Goal: Information Seeking & Learning: Learn about a topic

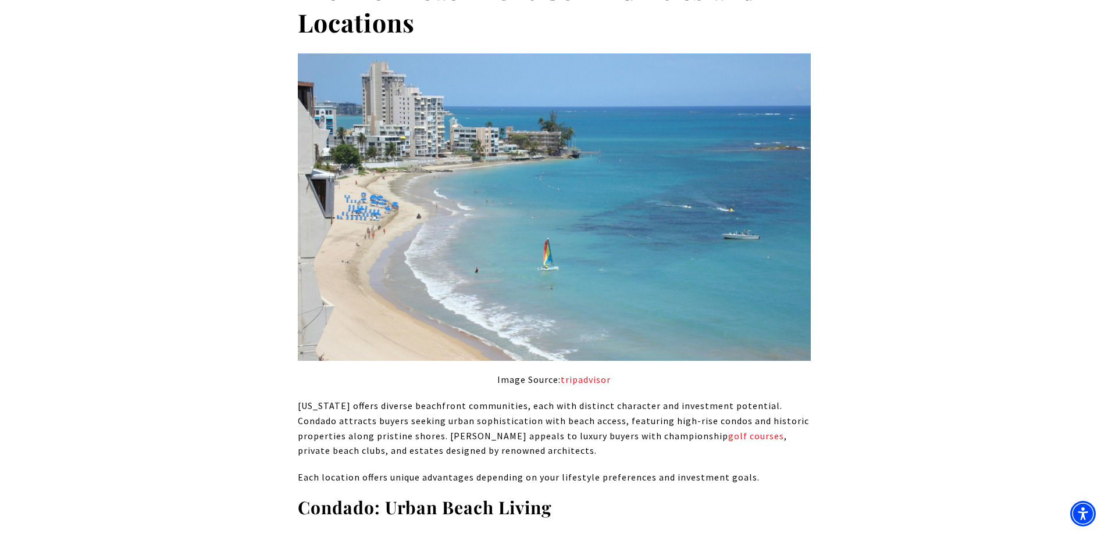
scroll to position [4419, 0]
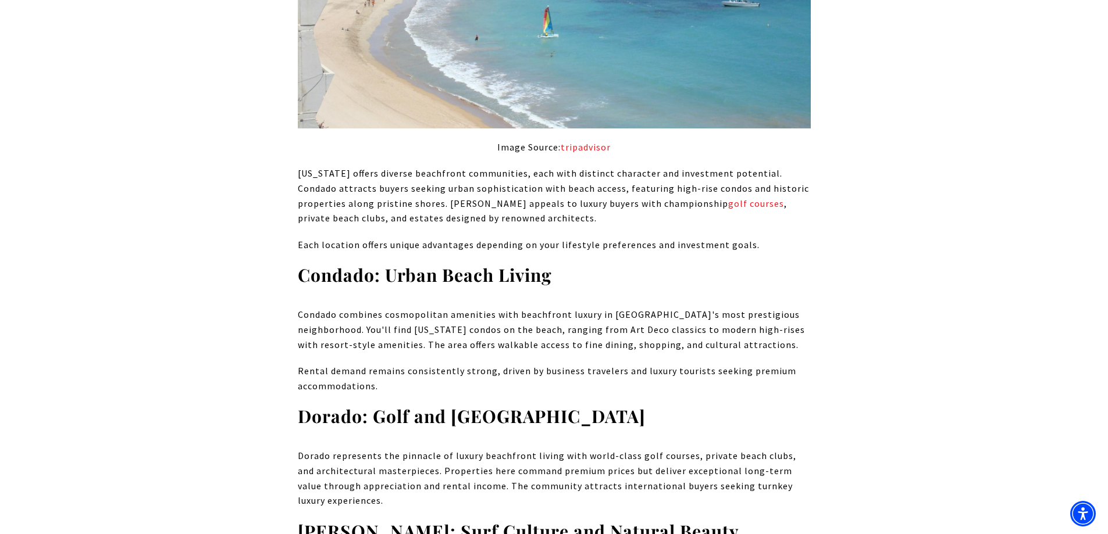
click at [194, 224] on div "[US_STATE]'s beachfront real estate market presents a compelling opportunity fo…" at bounding box center [554, 250] width 814 height 8327
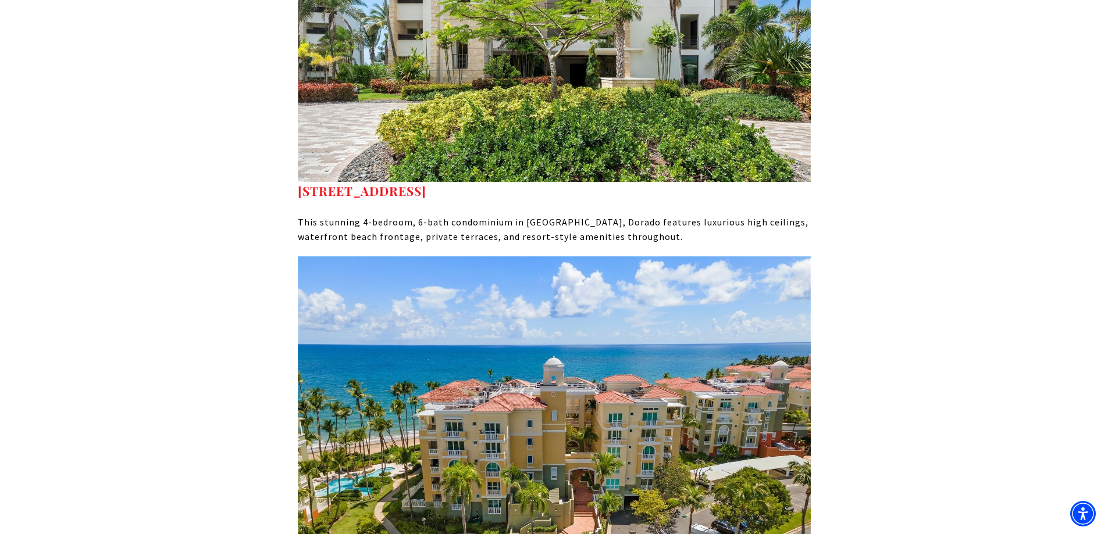
scroll to position [7036, 0]
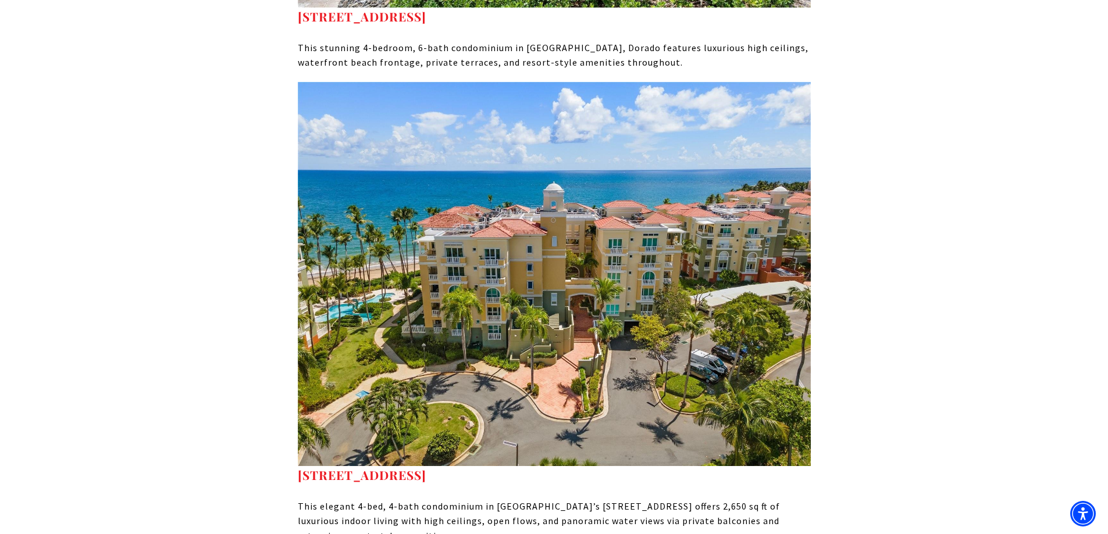
click at [535, 266] on img at bounding box center [554, 274] width 513 height 385
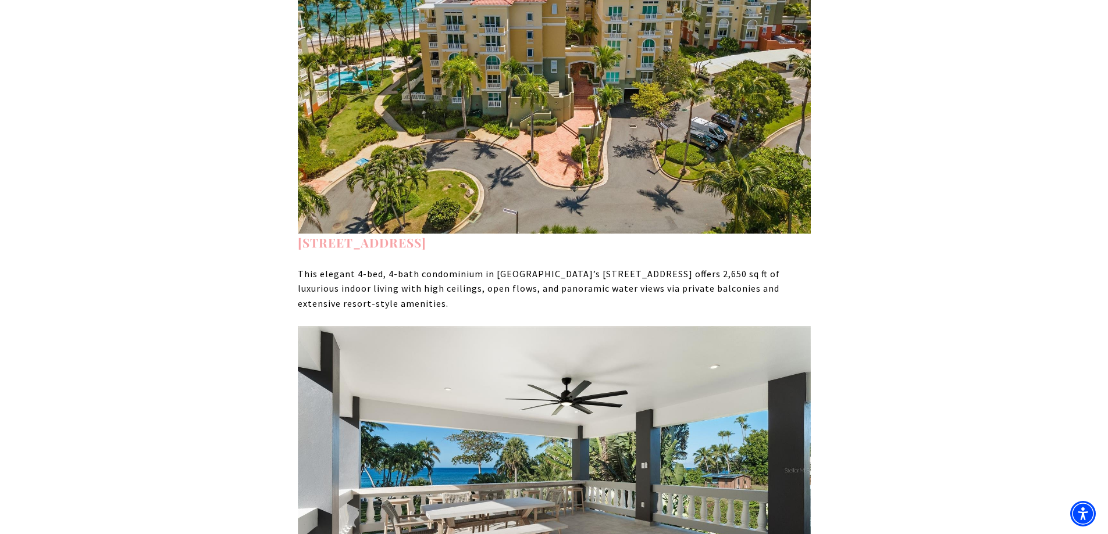
click at [426, 234] on strong "[STREET_ADDRESS]" at bounding box center [362, 242] width 129 height 16
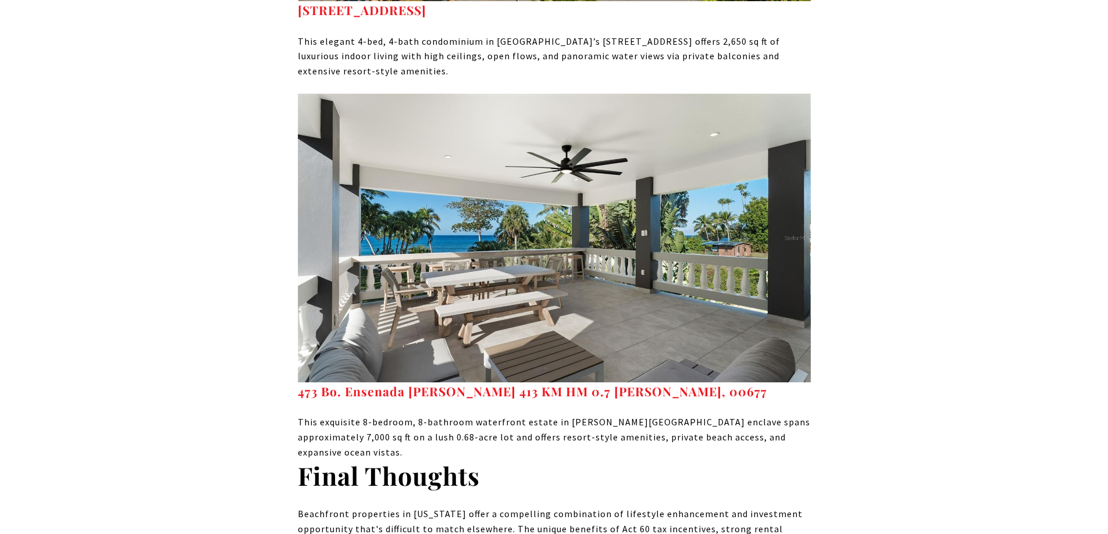
scroll to position [7559, 0]
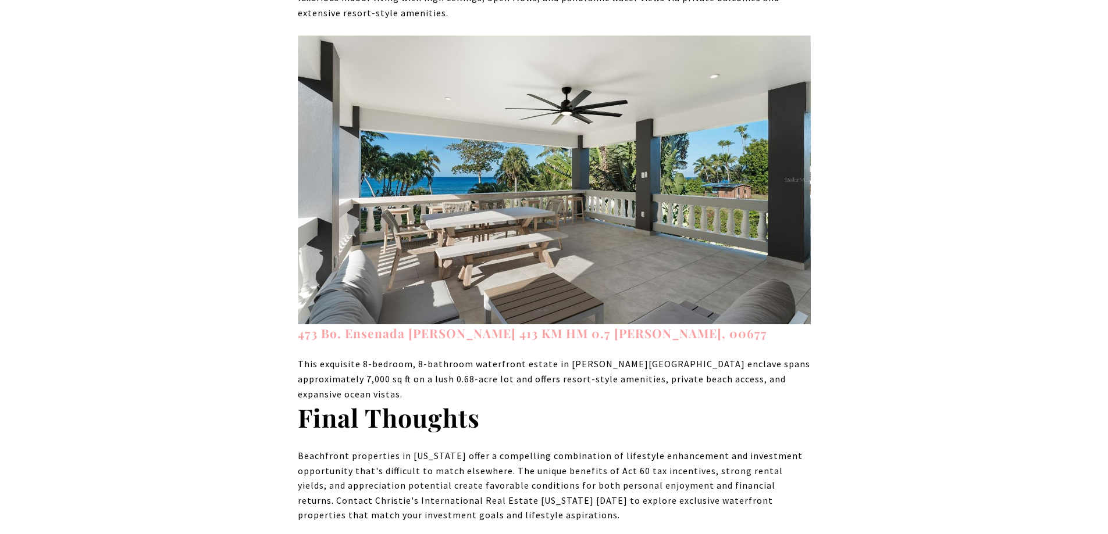
click at [455, 325] on strong "473 Bo. Ensenada [PERSON_NAME] 413 KM HM 0.7 [PERSON_NAME], 00677" at bounding box center [532, 333] width 469 height 16
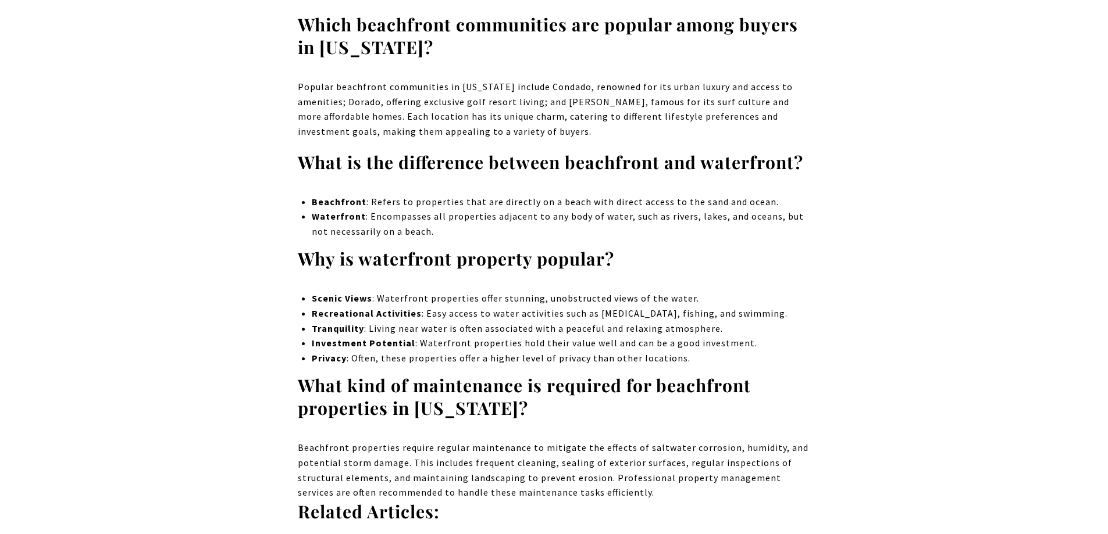
scroll to position [8548, 0]
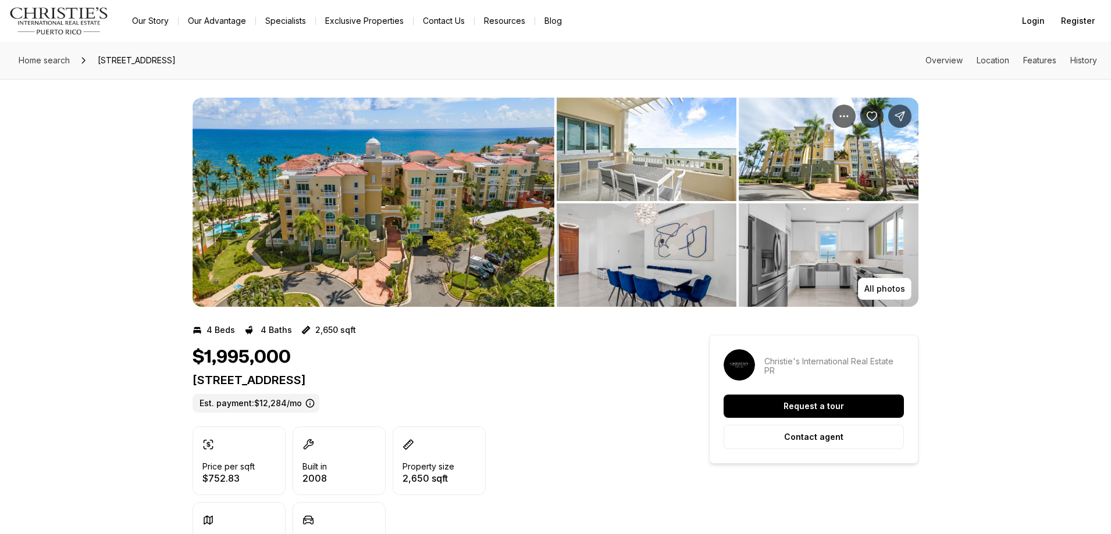
click at [505, 220] on img "View image gallery" at bounding box center [373, 202] width 362 height 209
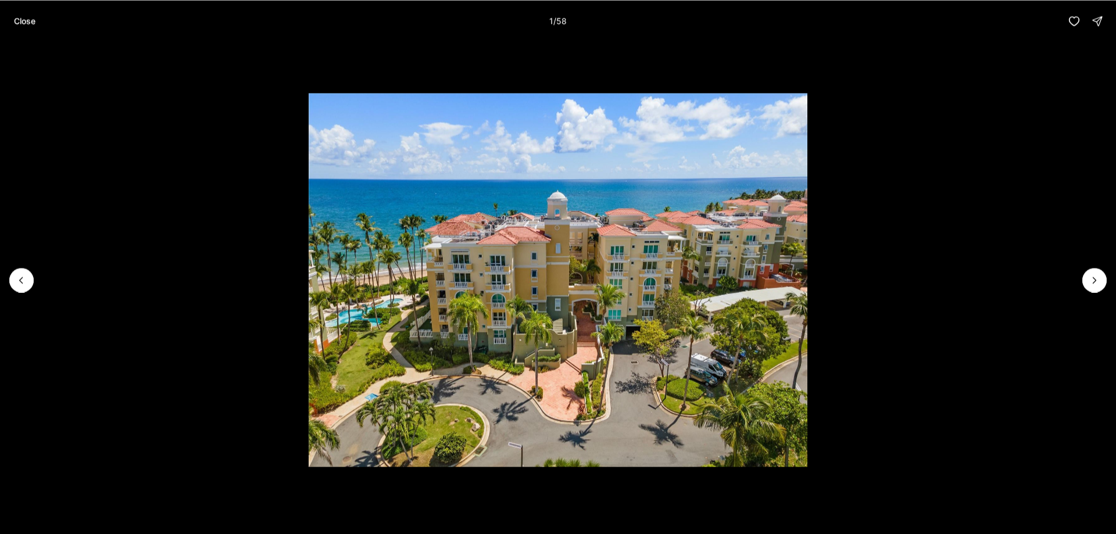
click at [720, 297] on img "1 of 58" at bounding box center [558, 280] width 499 height 374
click at [1097, 274] on button "Next slide" at bounding box center [1095, 280] width 24 height 24
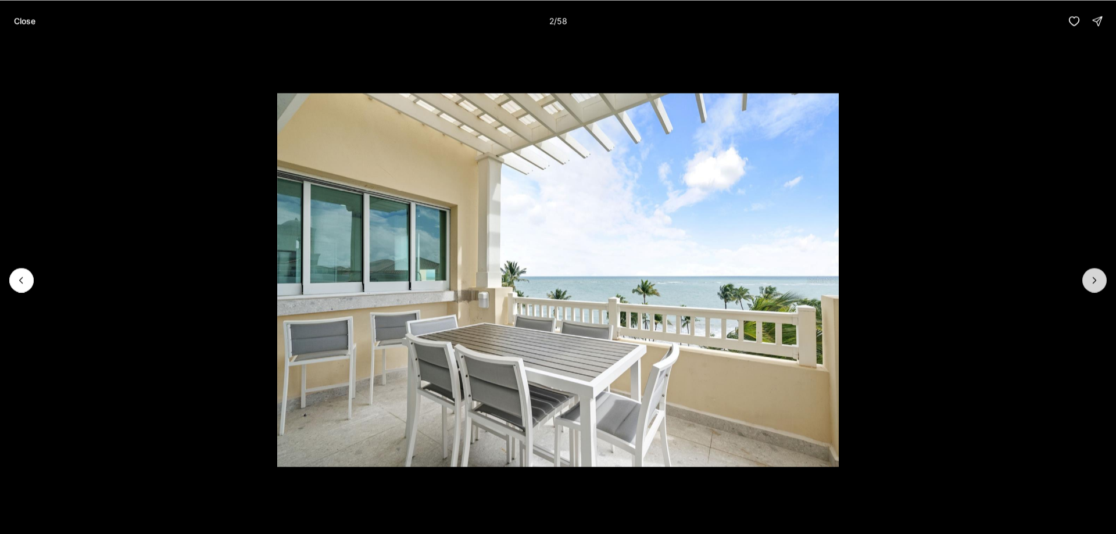
click at [1097, 282] on icon "Next slide" at bounding box center [1095, 280] width 12 height 12
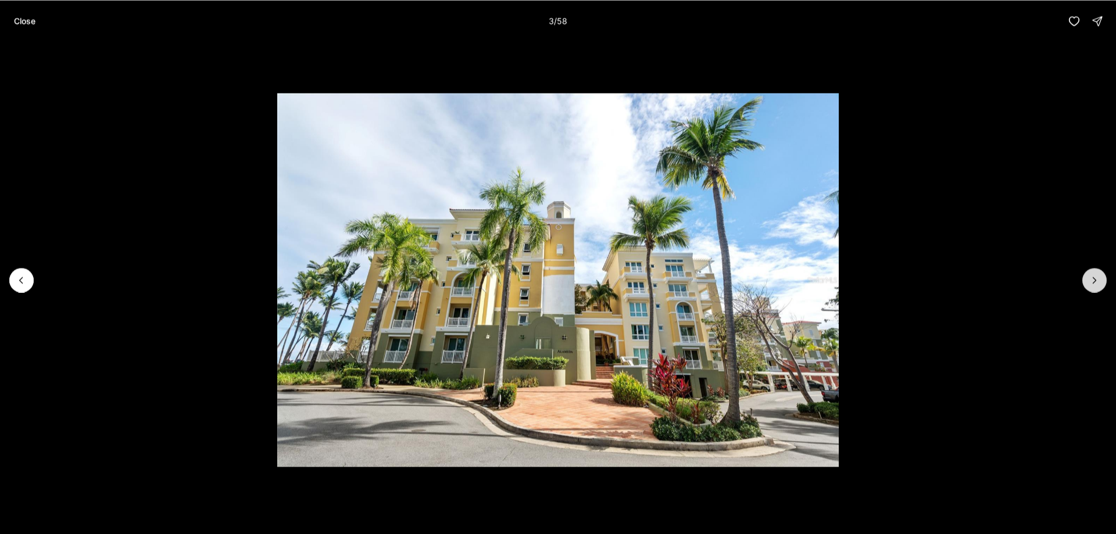
click at [1096, 283] on icon "Next slide" at bounding box center [1095, 280] width 12 height 12
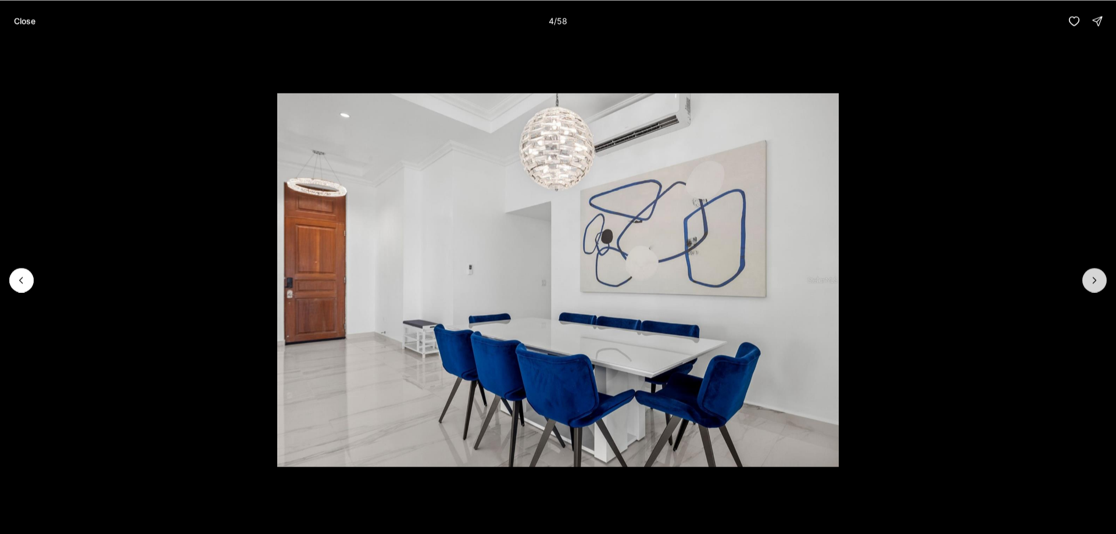
click at [1096, 283] on icon "Next slide" at bounding box center [1095, 280] width 12 height 12
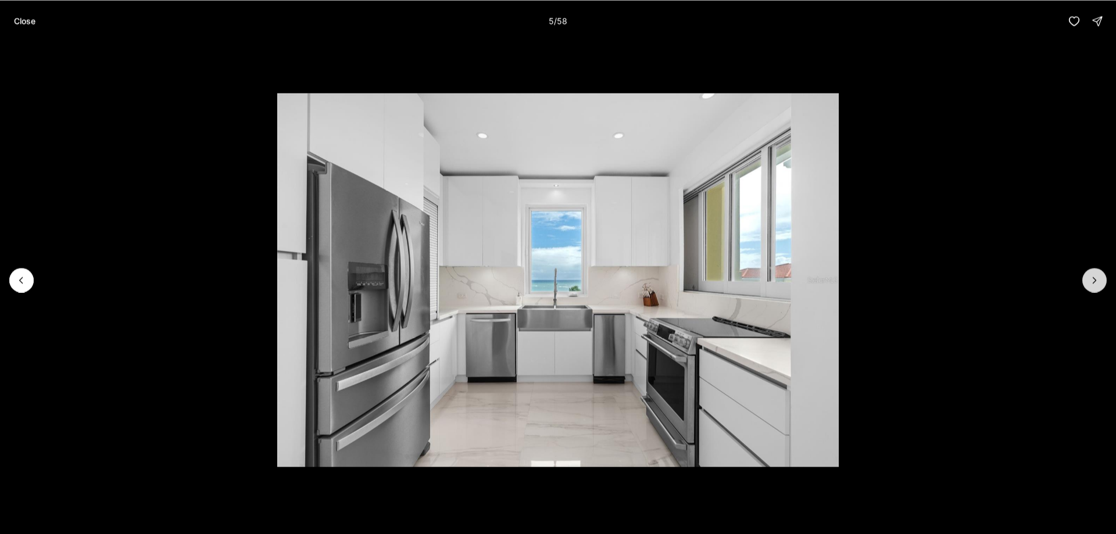
click at [1096, 283] on icon "Next slide" at bounding box center [1095, 280] width 12 height 12
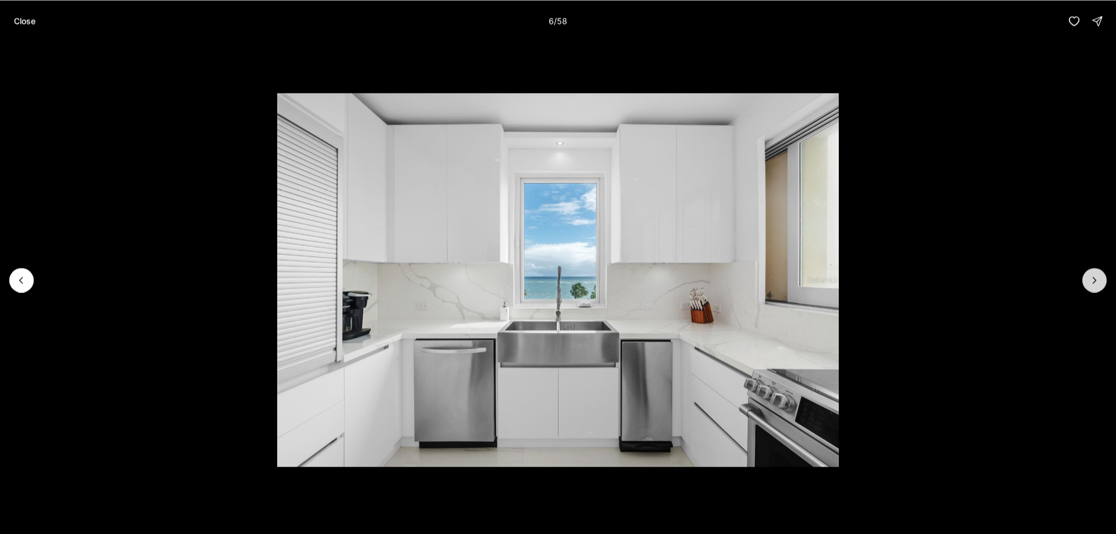
click at [1096, 283] on icon "Next slide" at bounding box center [1095, 280] width 12 height 12
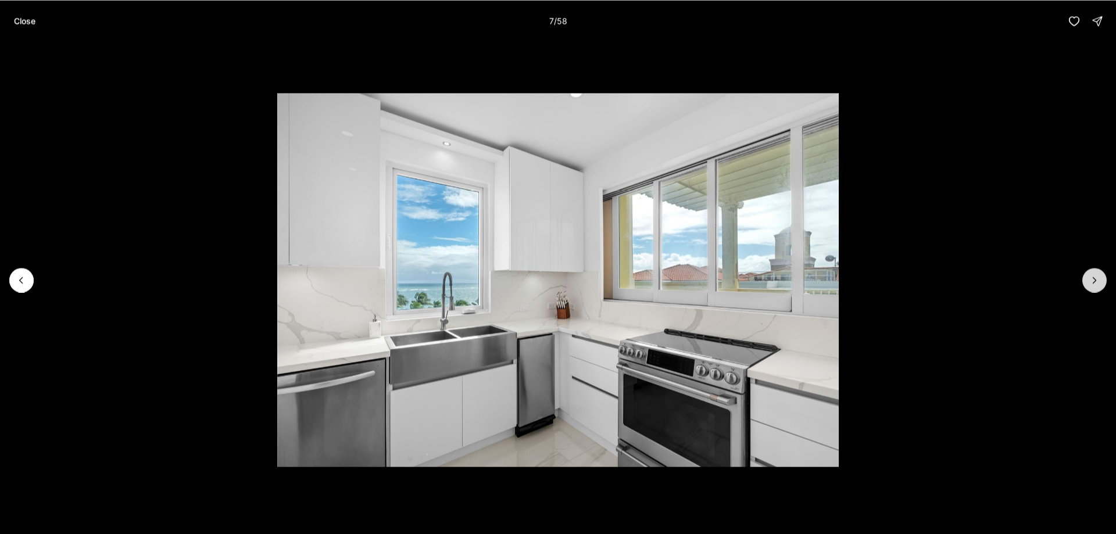
click at [1096, 283] on icon "Next slide" at bounding box center [1095, 280] width 12 height 12
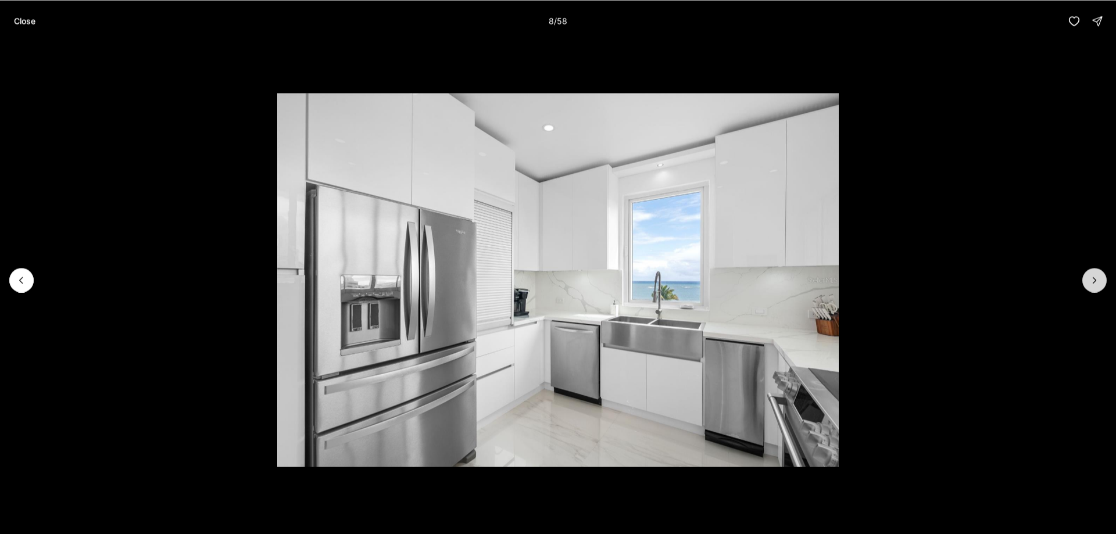
click at [1096, 283] on icon "Next slide" at bounding box center [1095, 280] width 12 height 12
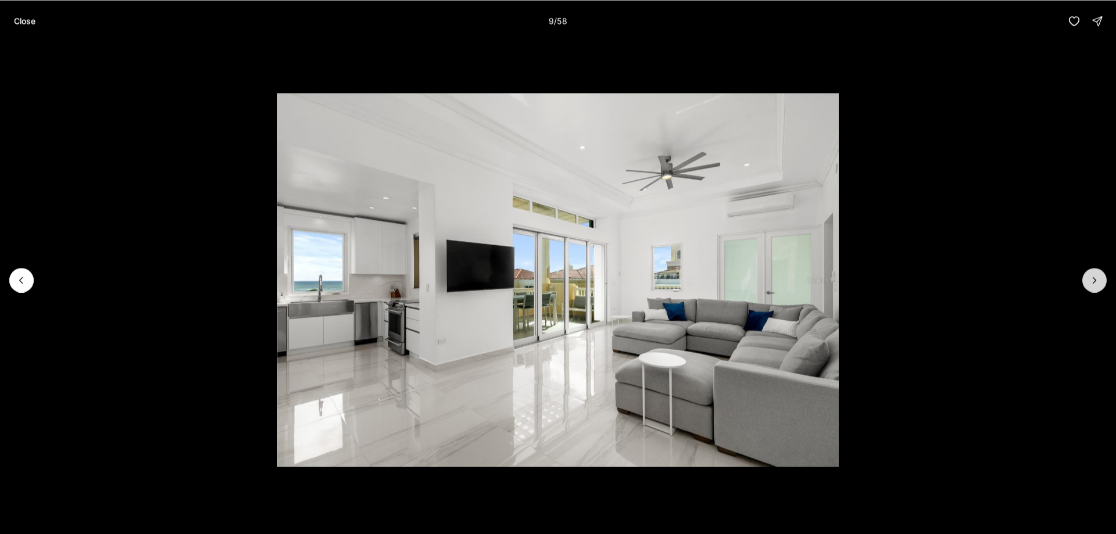
click at [1096, 283] on icon "Next slide" at bounding box center [1095, 280] width 12 height 12
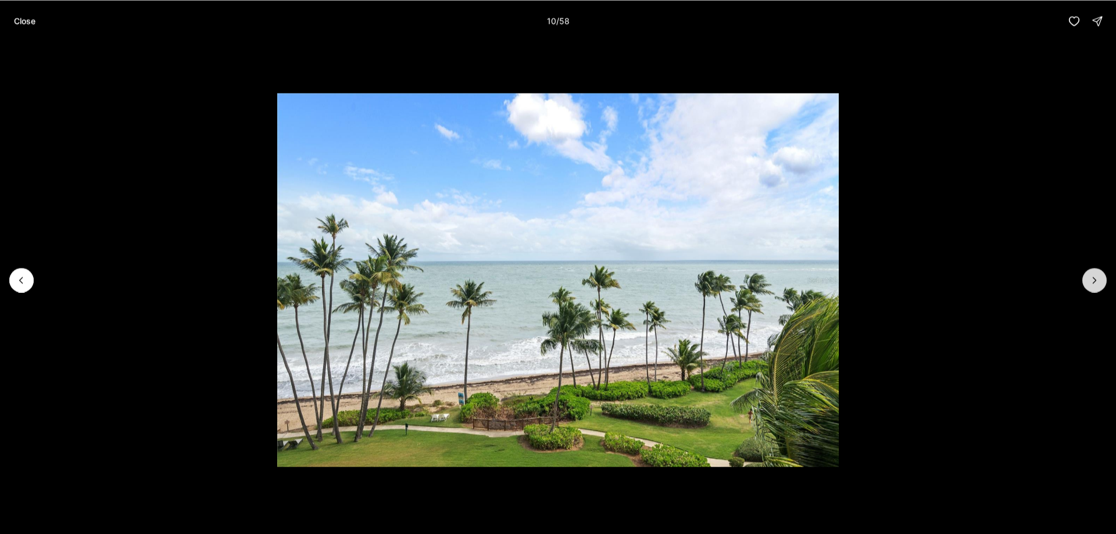
click at [1096, 283] on icon "Next slide" at bounding box center [1095, 280] width 12 height 12
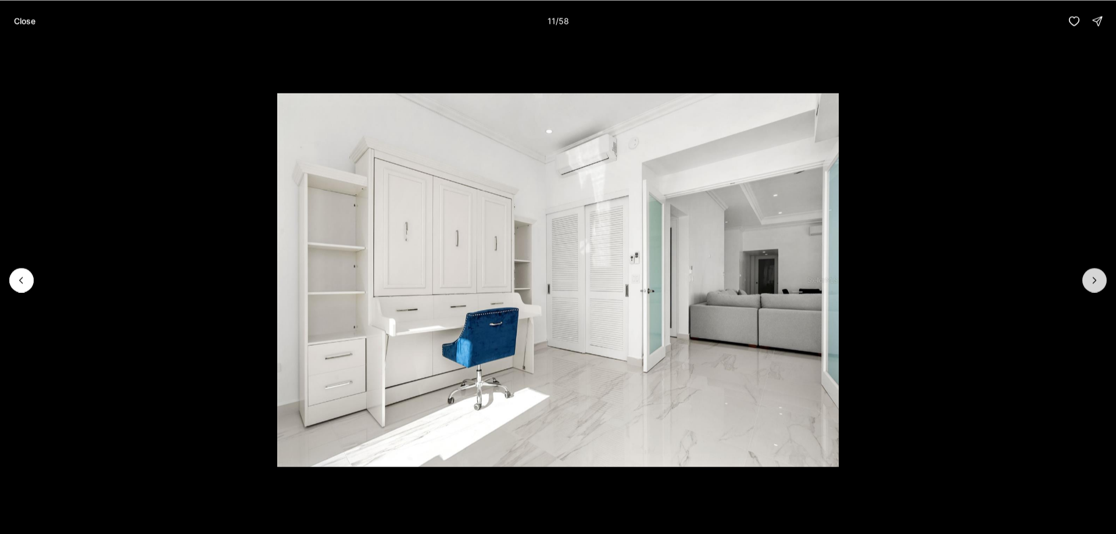
click at [1096, 283] on icon "Next slide" at bounding box center [1095, 280] width 12 height 12
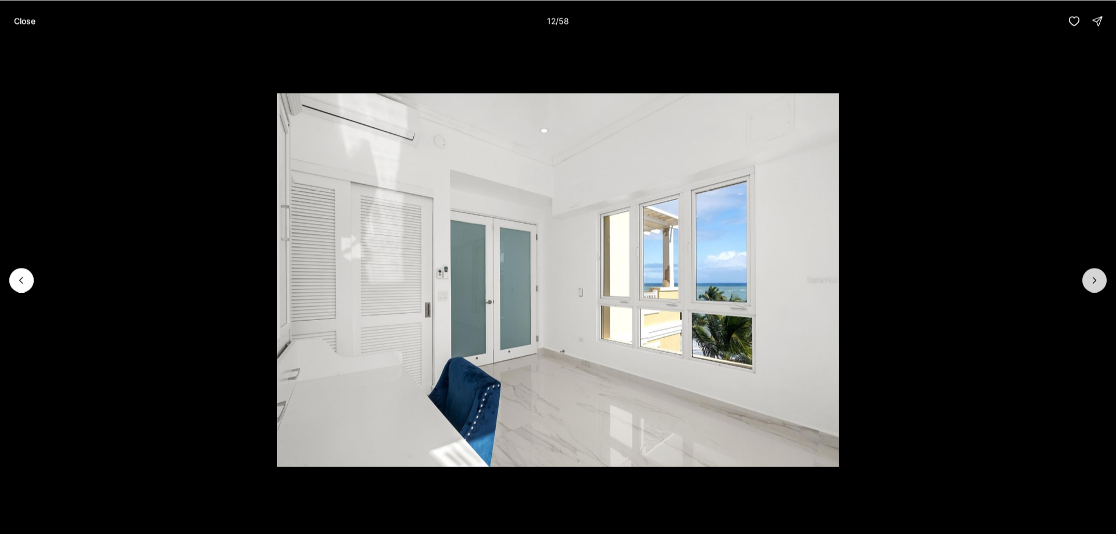
click at [1096, 283] on icon "Next slide" at bounding box center [1095, 280] width 12 height 12
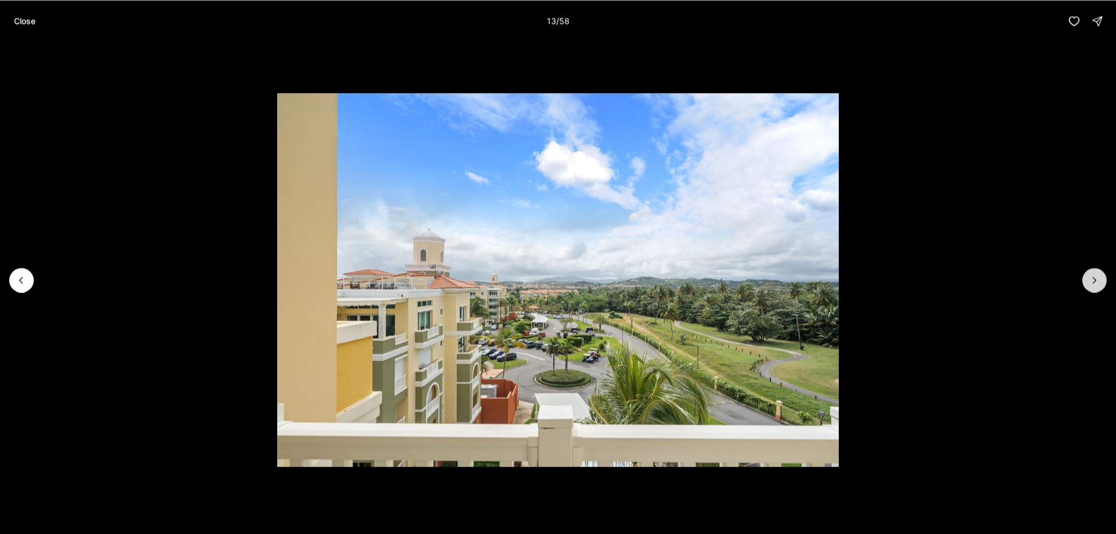
click at [1096, 283] on icon "Next slide" at bounding box center [1095, 280] width 12 height 12
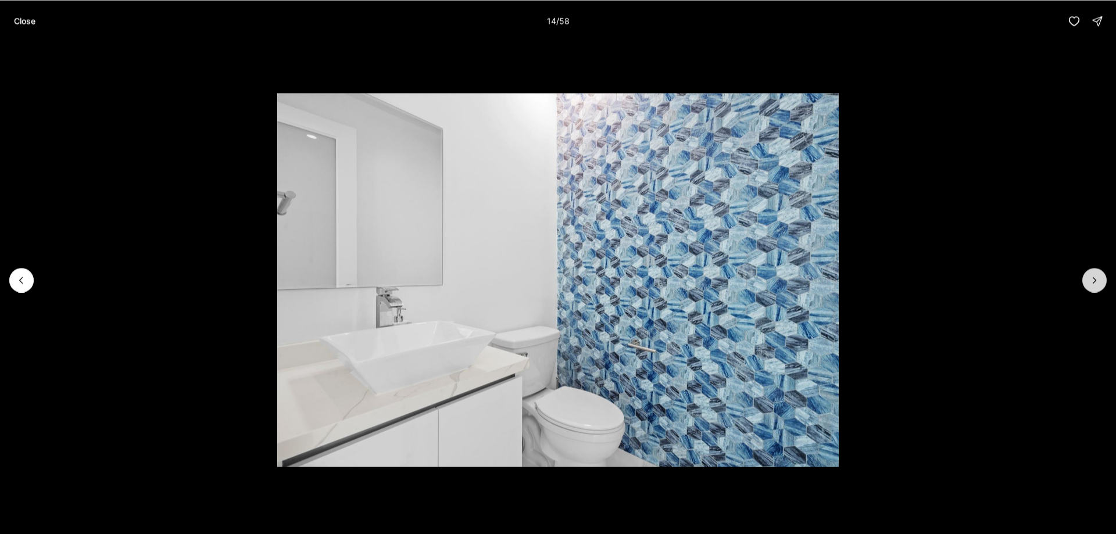
click at [1096, 283] on icon "Next slide" at bounding box center [1095, 280] width 12 height 12
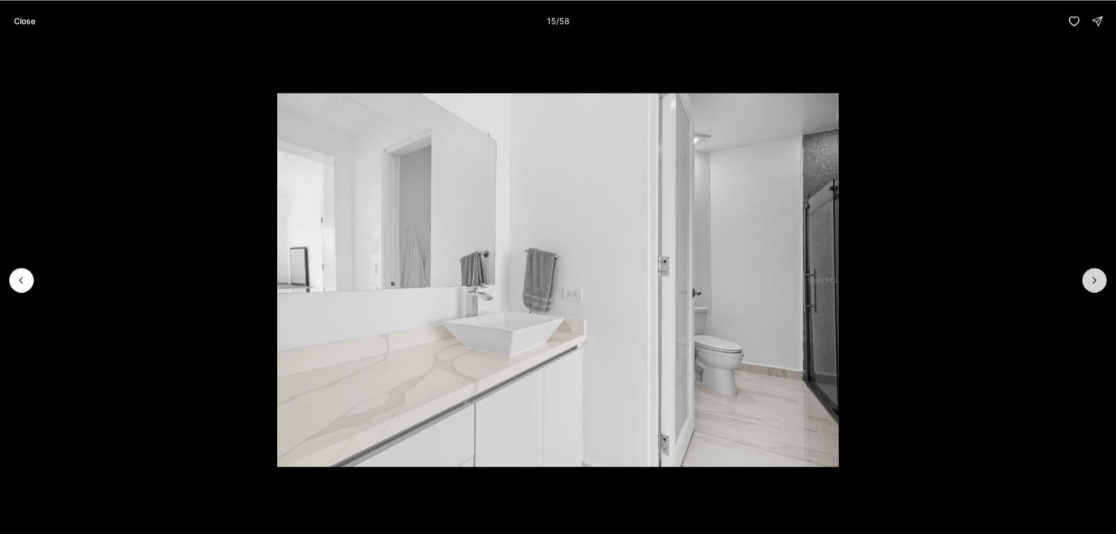
click at [1096, 283] on icon "Next slide" at bounding box center [1095, 280] width 12 height 12
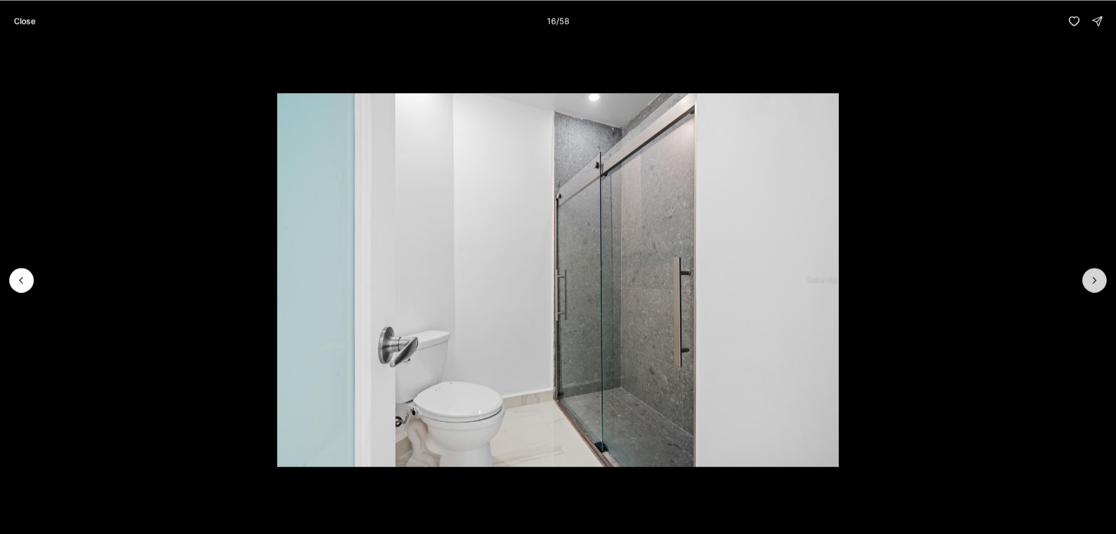
click at [1096, 283] on icon "Next slide" at bounding box center [1095, 280] width 12 height 12
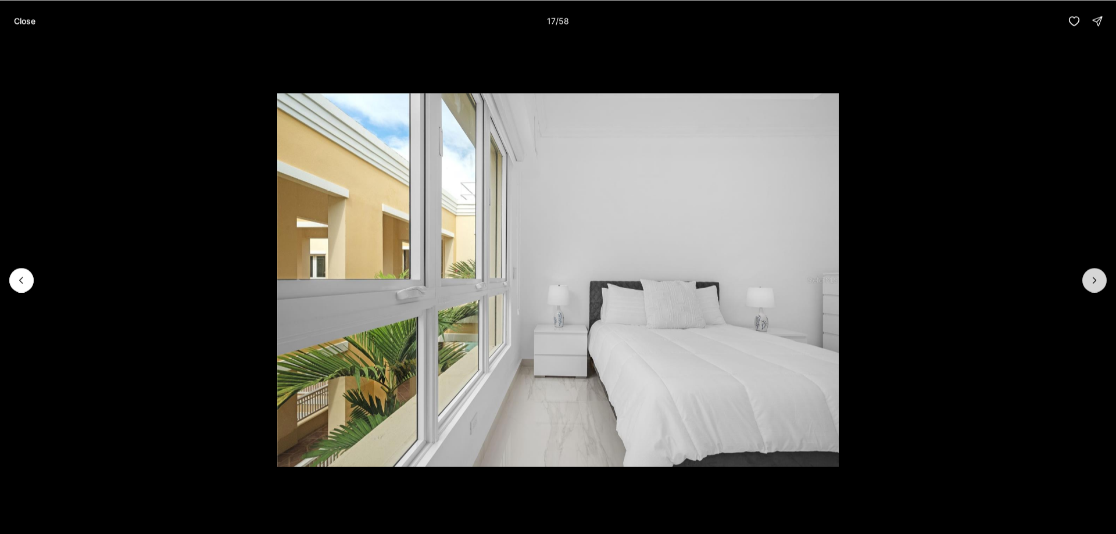
click at [1096, 283] on icon "Next slide" at bounding box center [1095, 280] width 12 height 12
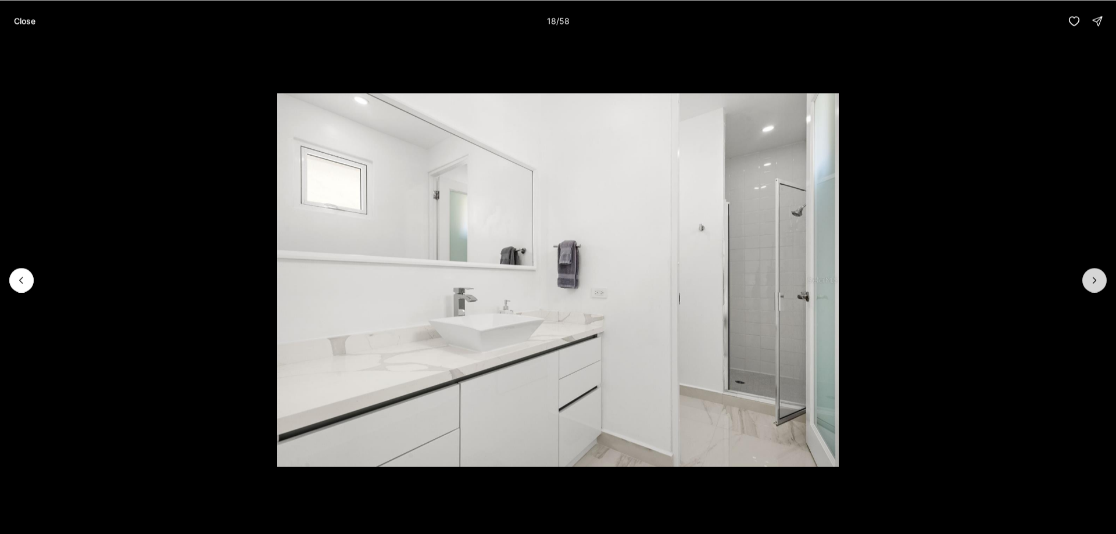
click at [1096, 283] on icon "Next slide" at bounding box center [1095, 280] width 12 height 12
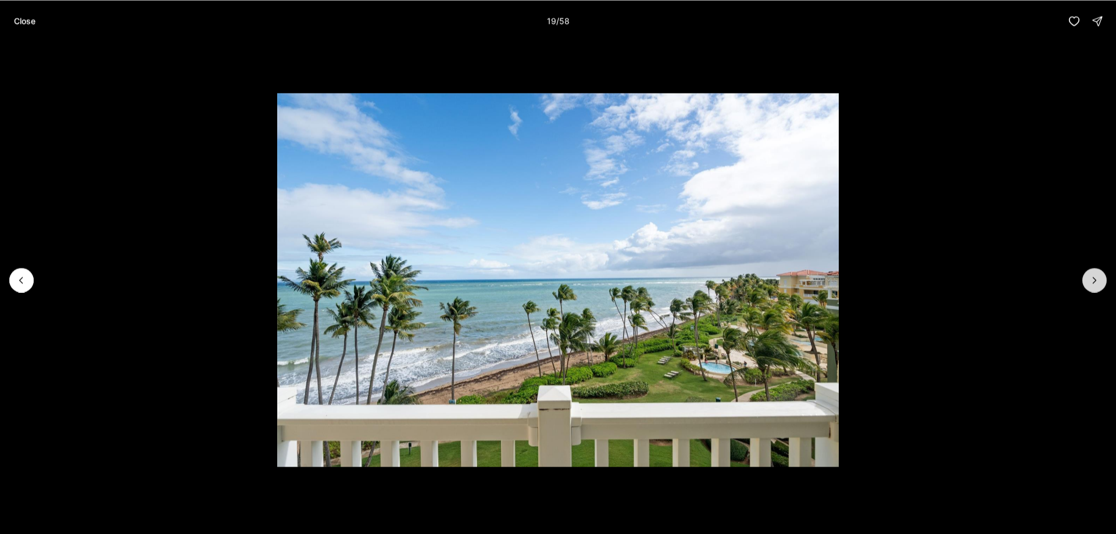
click at [1096, 283] on icon "Next slide" at bounding box center [1095, 280] width 12 height 12
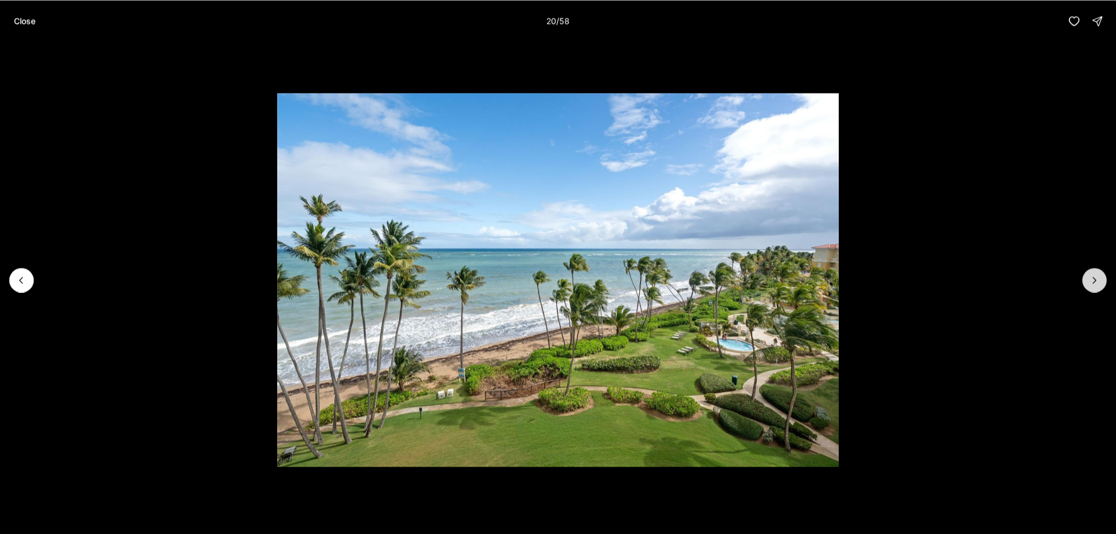
click at [1096, 283] on icon "Next slide" at bounding box center [1095, 280] width 12 height 12
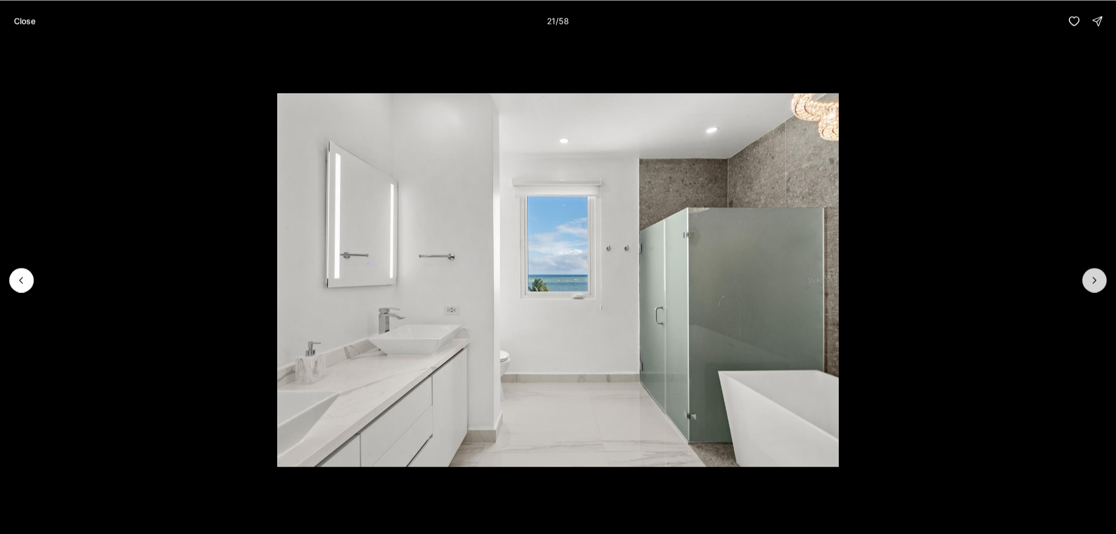
click at [1096, 283] on icon "Next slide" at bounding box center [1095, 280] width 12 height 12
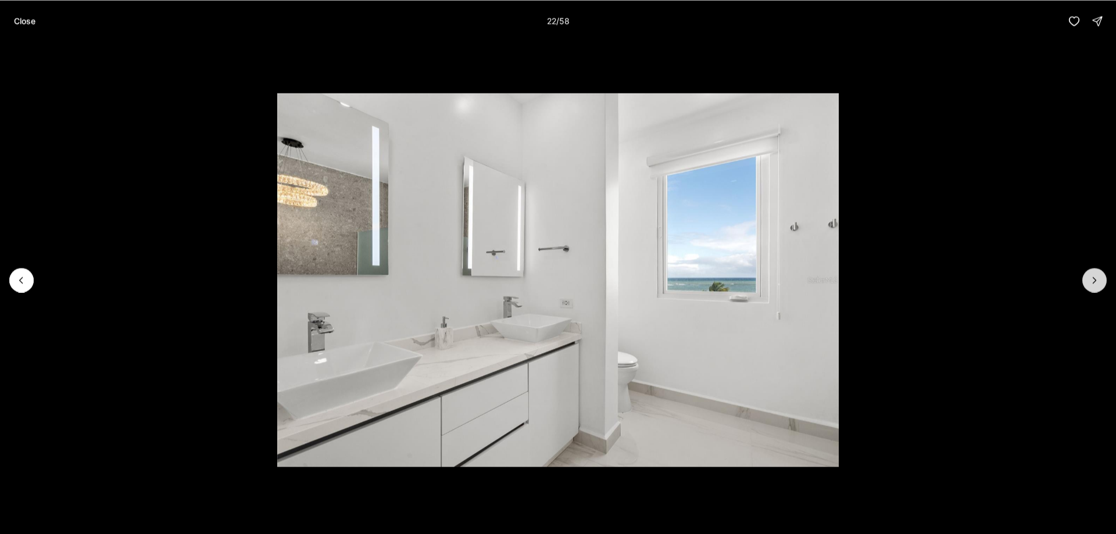
click at [1096, 283] on icon "Next slide" at bounding box center [1095, 280] width 12 height 12
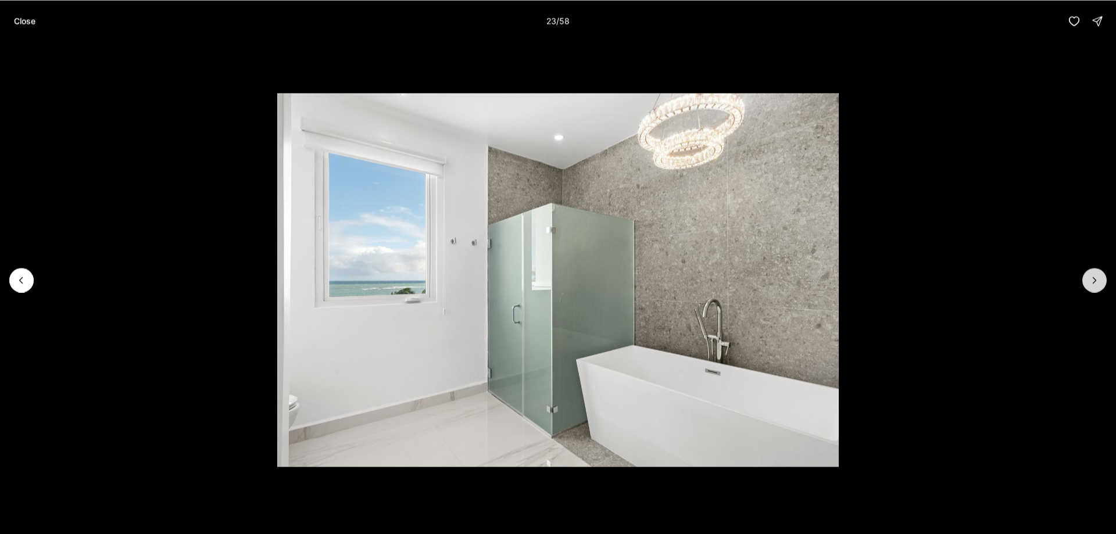
click at [1096, 283] on icon "Next slide" at bounding box center [1095, 280] width 12 height 12
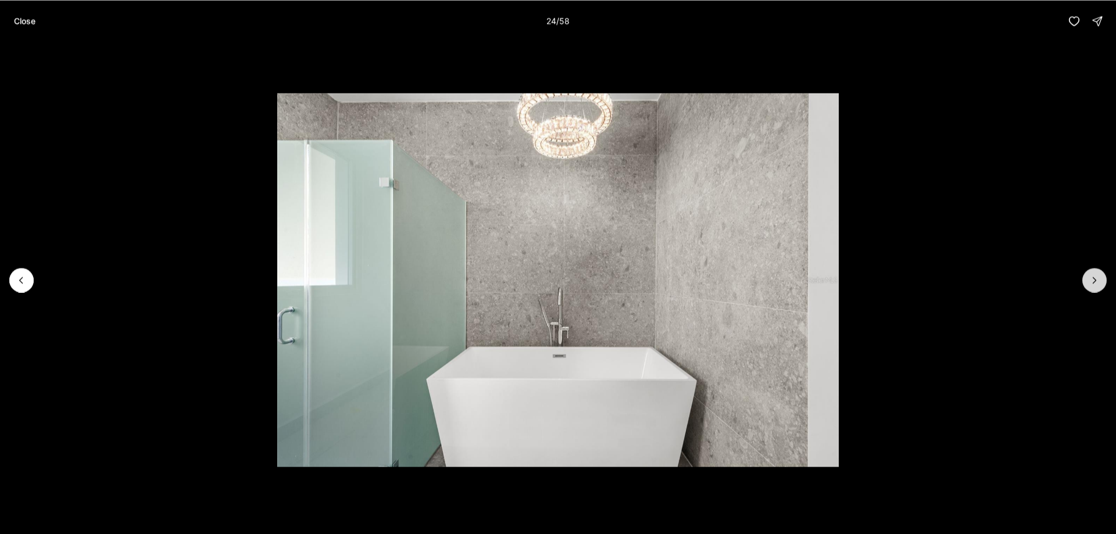
click at [1096, 283] on icon "Next slide" at bounding box center [1095, 280] width 12 height 12
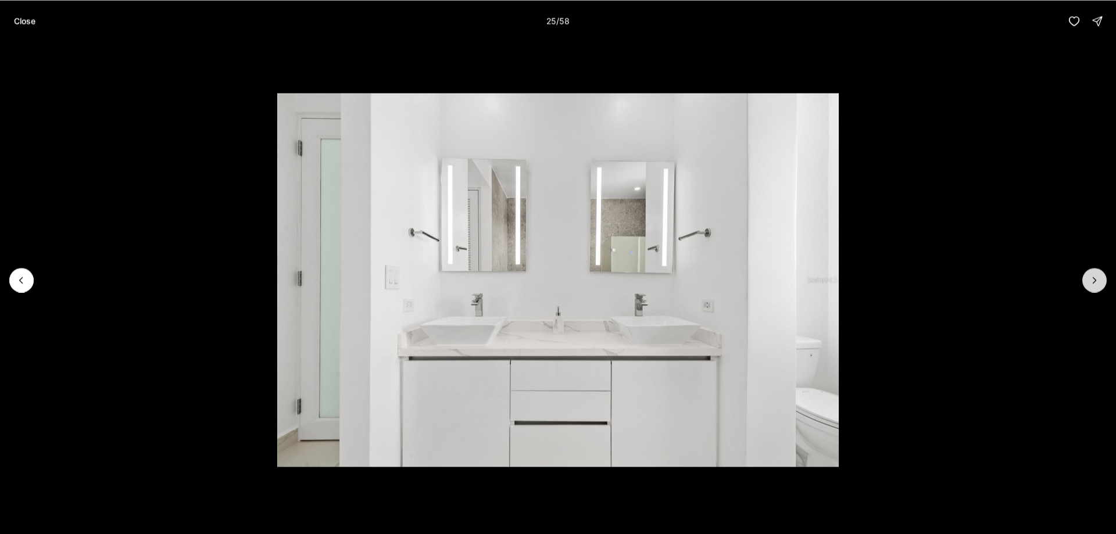
click at [1096, 283] on icon "Next slide" at bounding box center [1095, 280] width 12 height 12
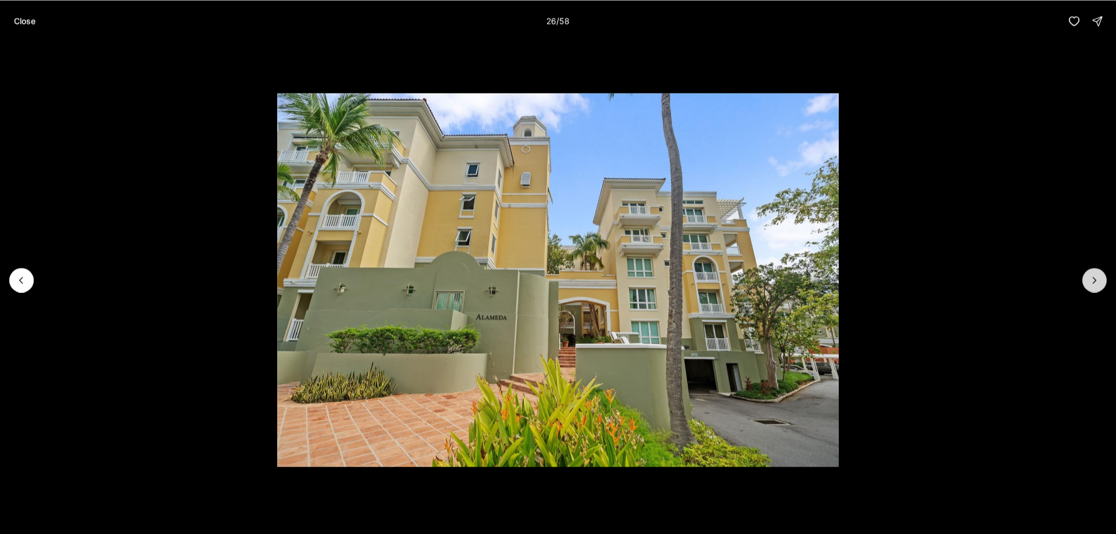
click at [1096, 283] on icon "Next slide" at bounding box center [1095, 280] width 12 height 12
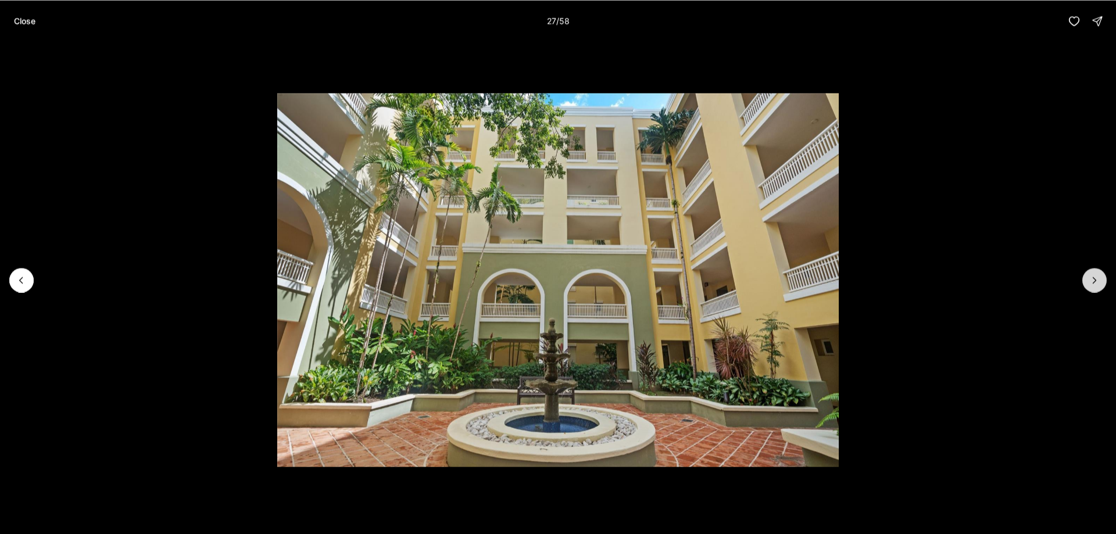
click at [1096, 283] on icon "Next slide" at bounding box center [1095, 280] width 12 height 12
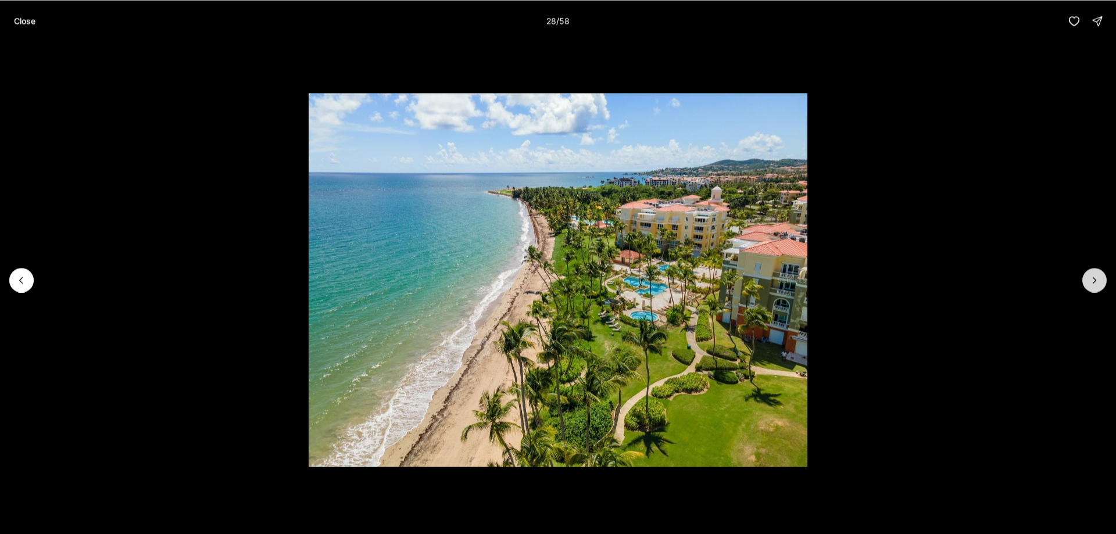
click at [1095, 281] on icon "Next slide" at bounding box center [1095, 280] width 12 height 12
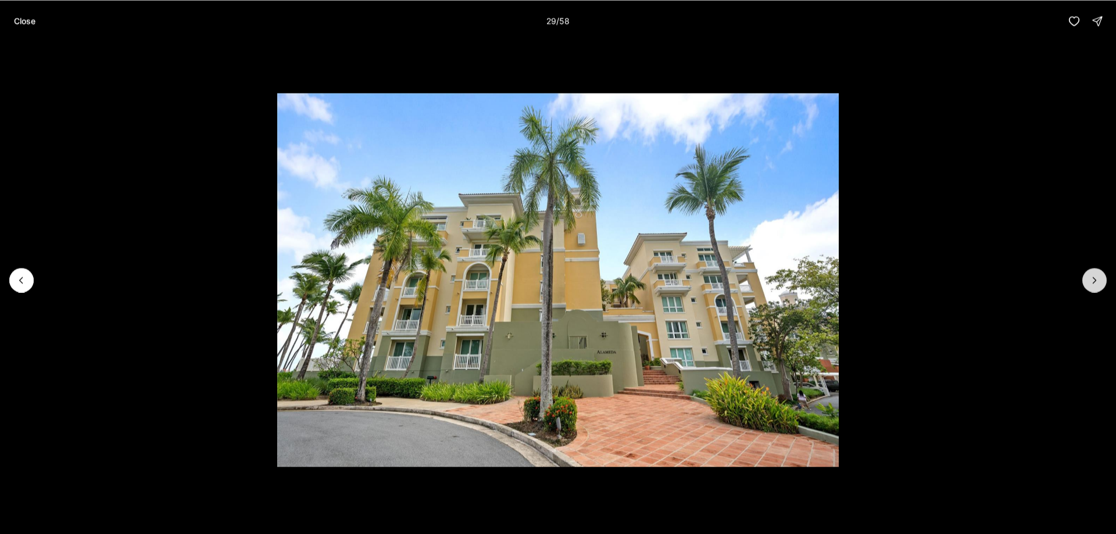
click at [1095, 281] on icon "Next slide" at bounding box center [1095, 280] width 12 height 12
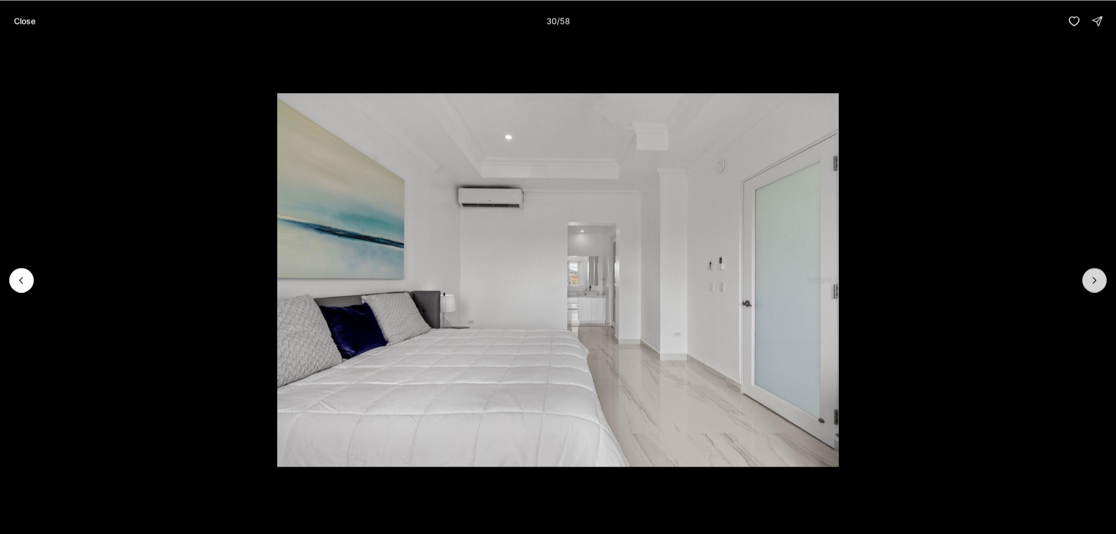
click at [1095, 281] on icon "Next slide" at bounding box center [1095, 280] width 12 height 12
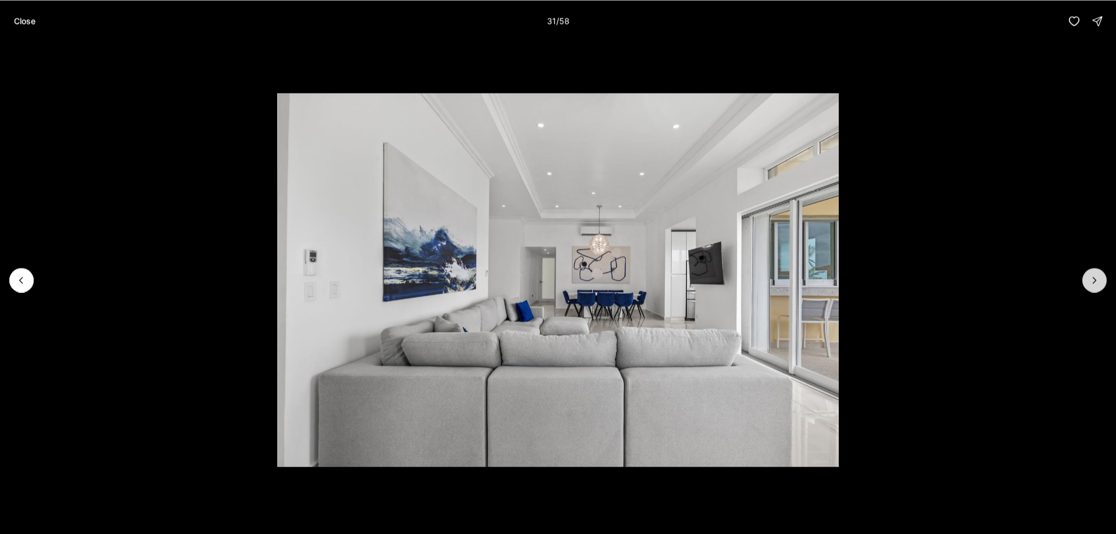
click at [1095, 281] on icon "Next slide" at bounding box center [1095, 280] width 12 height 12
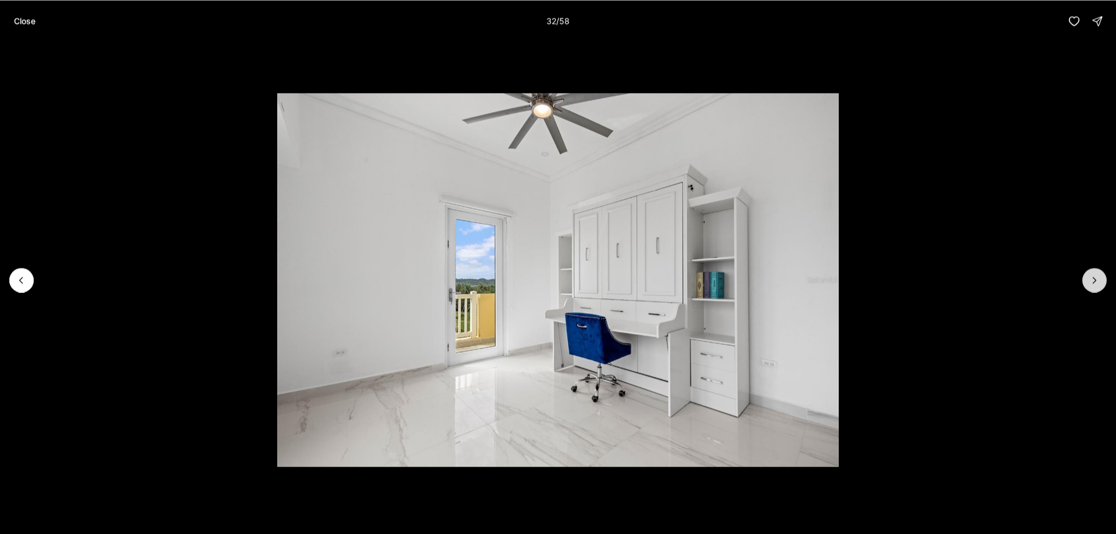
click at [1095, 281] on icon "Next slide" at bounding box center [1095, 280] width 12 height 12
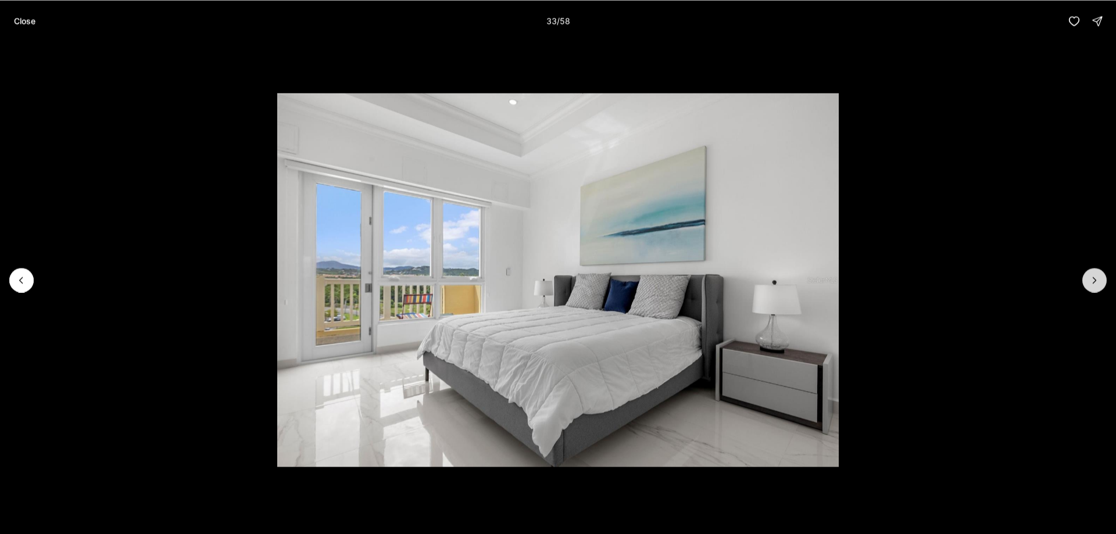
click at [1095, 281] on icon "Next slide" at bounding box center [1095, 280] width 12 height 12
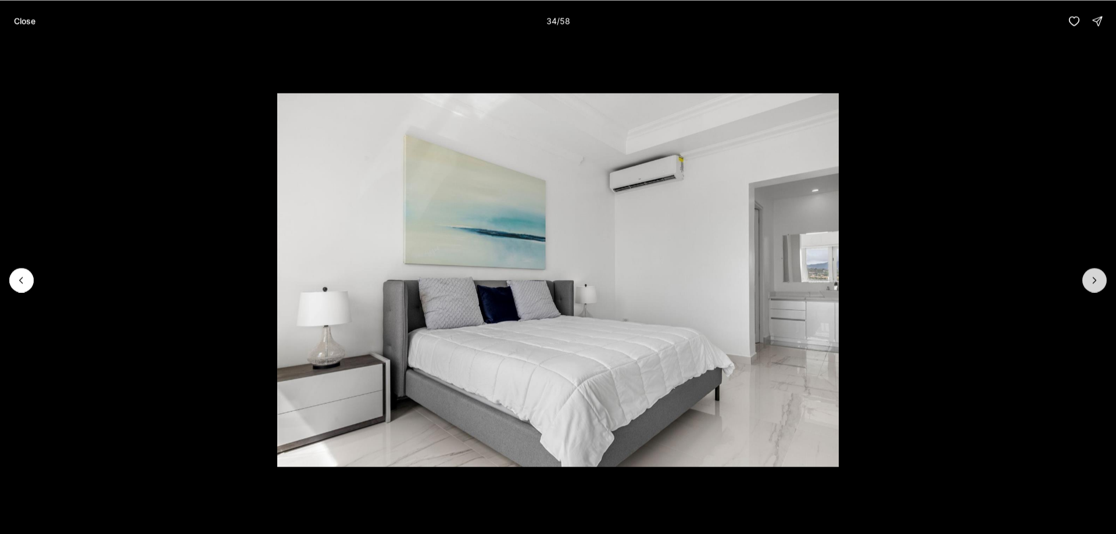
click at [1095, 281] on icon "Next slide" at bounding box center [1095, 280] width 12 height 12
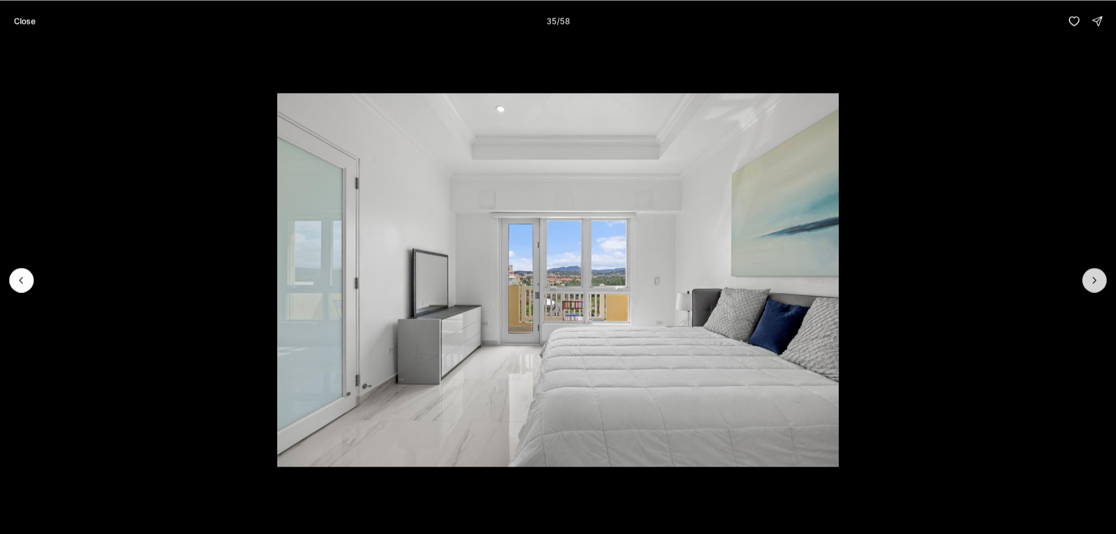
click at [1095, 281] on icon "Next slide" at bounding box center [1095, 280] width 12 height 12
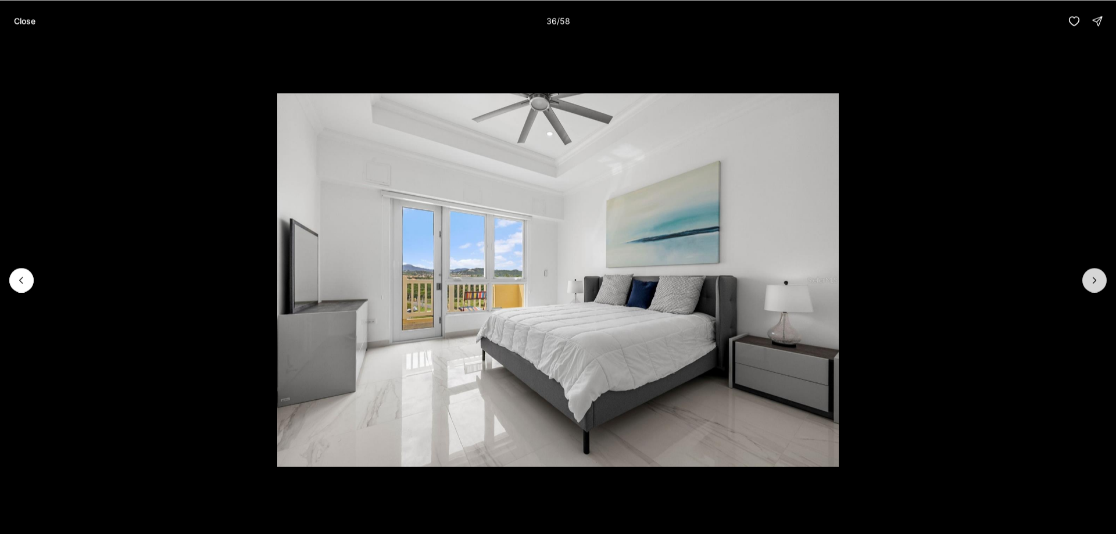
click at [1095, 281] on icon "Next slide" at bounding box center [1095, 280] width 12 height 12
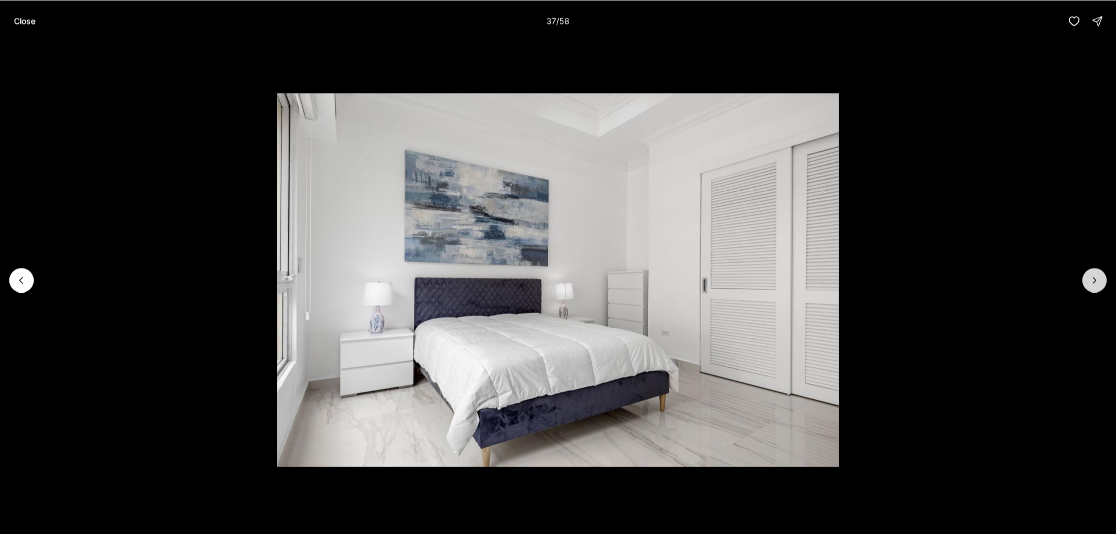
click at [1095, 281] on icon "Next slide" at bounding box center [1095, 280] width 12 height 12
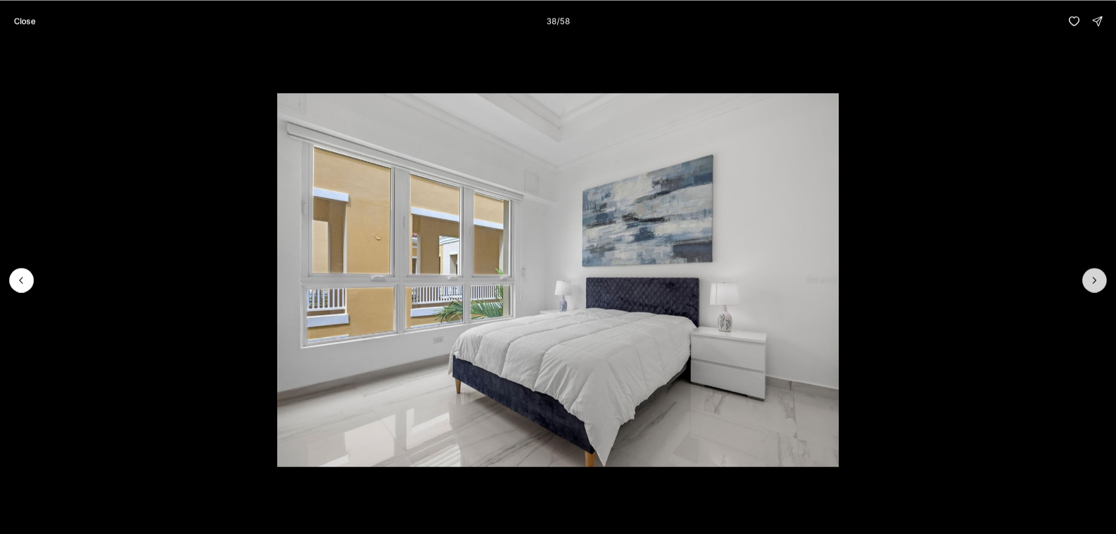
click at [1095, 281] on icon "Next slide" at bounding box center [1095, 280] width 12 height 12
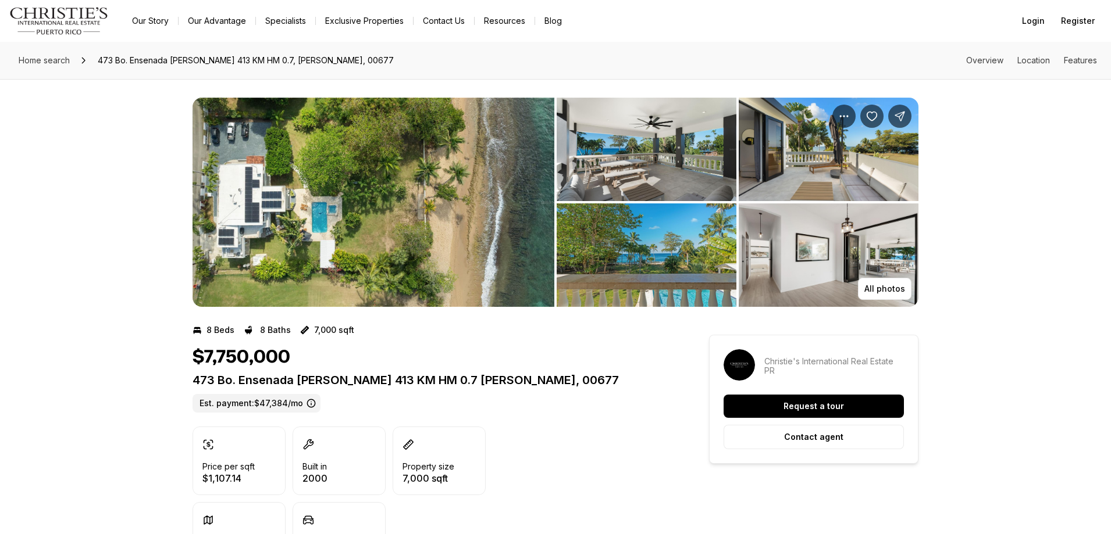
click at [361, 210] on img "View image gallery" at bounding box center [373, 202] width 362 height 209
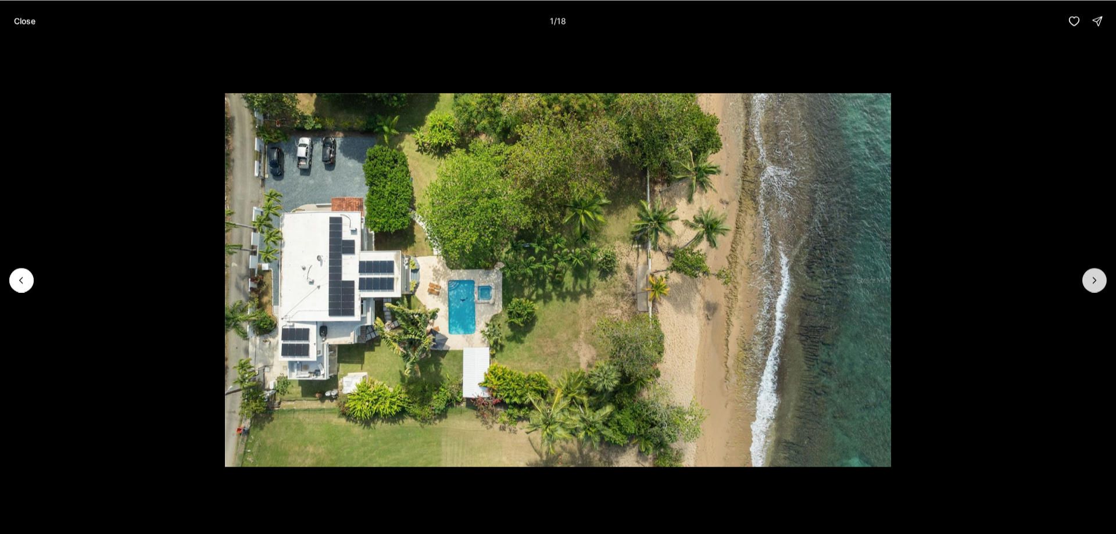
click at [1095, 280] on icon "Next slide" at bounding box center [1095, 280] width 12 height 12
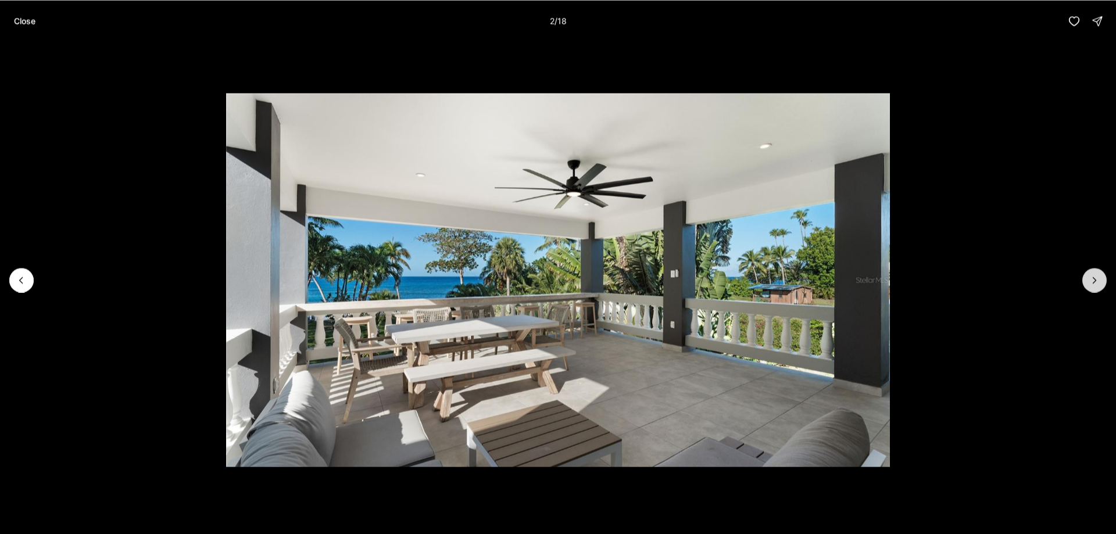
click at [1089, 274] on button "Next slide" at bounding box center [1095, 280] width 24 height 24
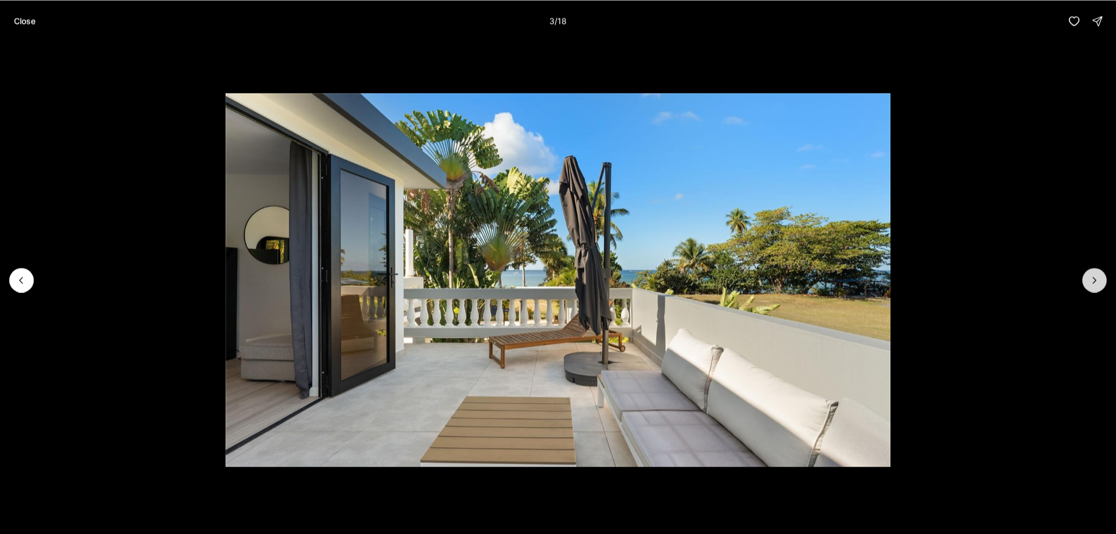
click at [1095, 277] on icon "Next slide" at bounding box center [1095, 280] width 12 height 12
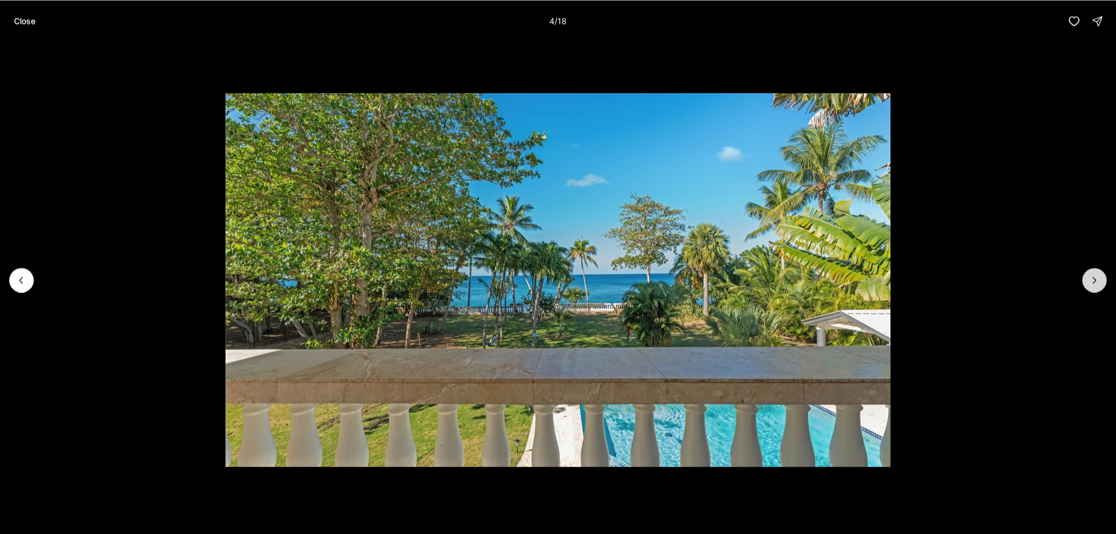
click at [1095, 277] on icon "Next slide" at bounding box center [1095, 280] width 12 height 12
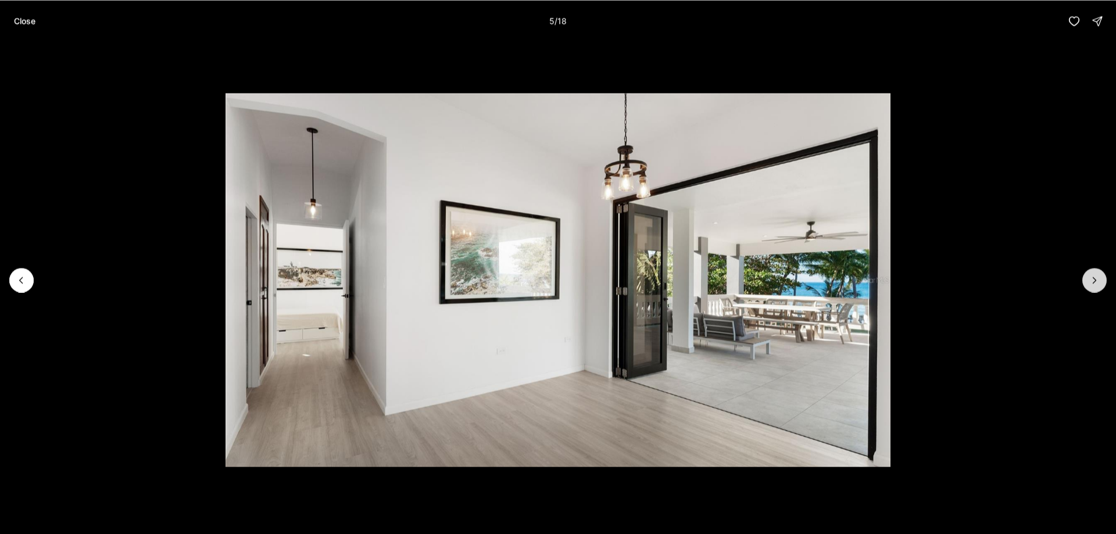
click at [1095, 277] on icon "Next slide" at bounding box center [1095, 280] width 12 height 12
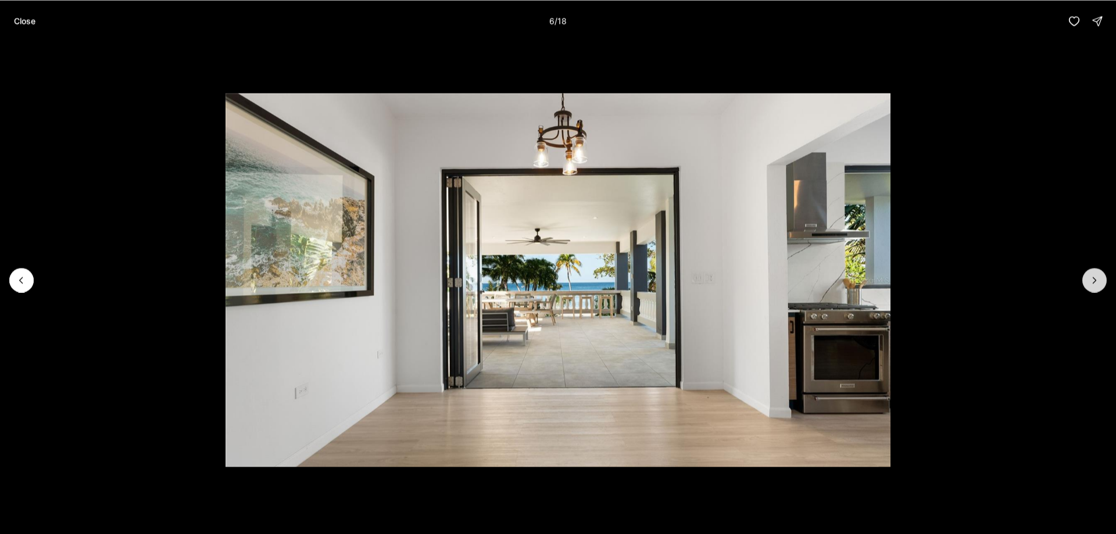
click at [1095, 277] on icon "Next slide" at bounding box center [1095, 280] width 12 height 12
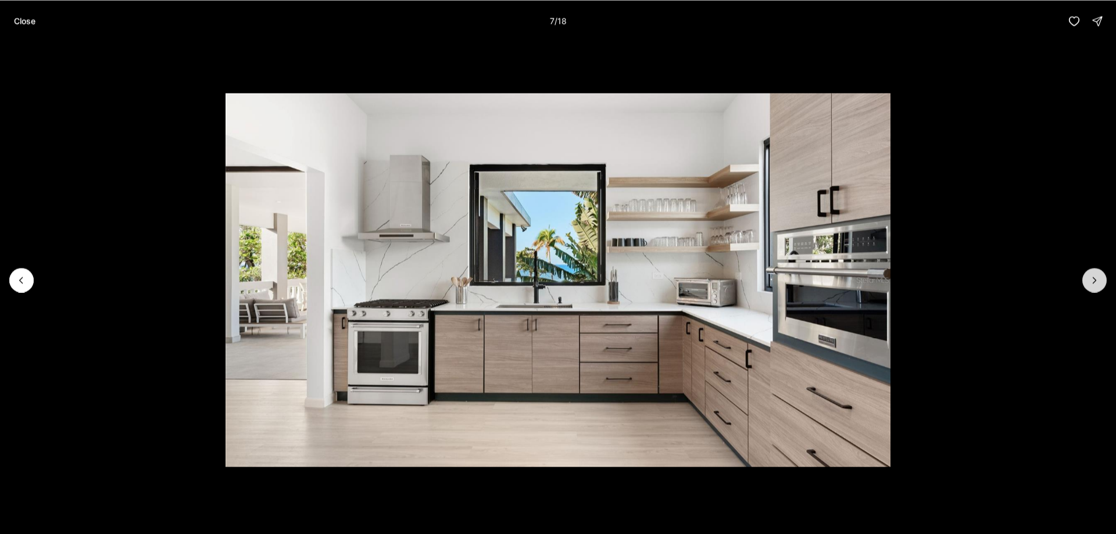
click at [1095, 277] on icon "Next slide" at bounding box center [1095, 280] width 12 height 12
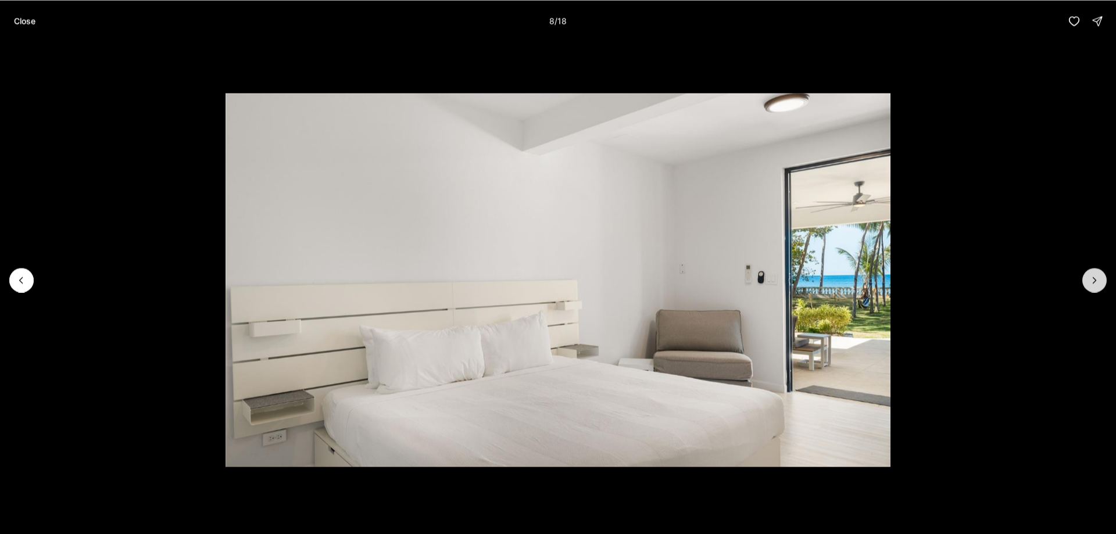
click at [1095, 277] on icon "Next slide" at bounding box center [1095, 280] width 12 height 12
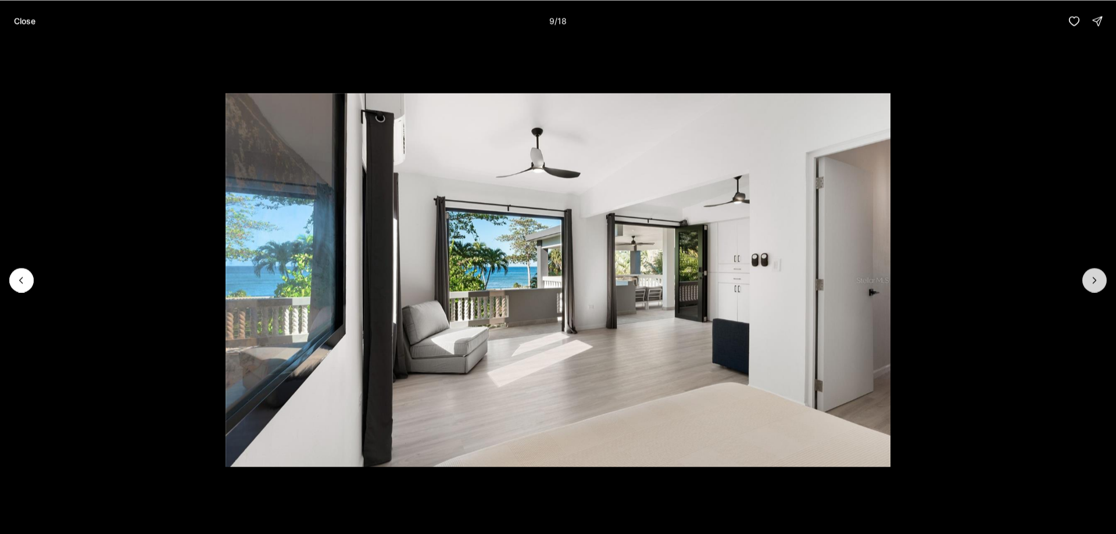
click at [1098, 276] on icon "Next slide" at bounding box center [1095, 280] width 12 height 12
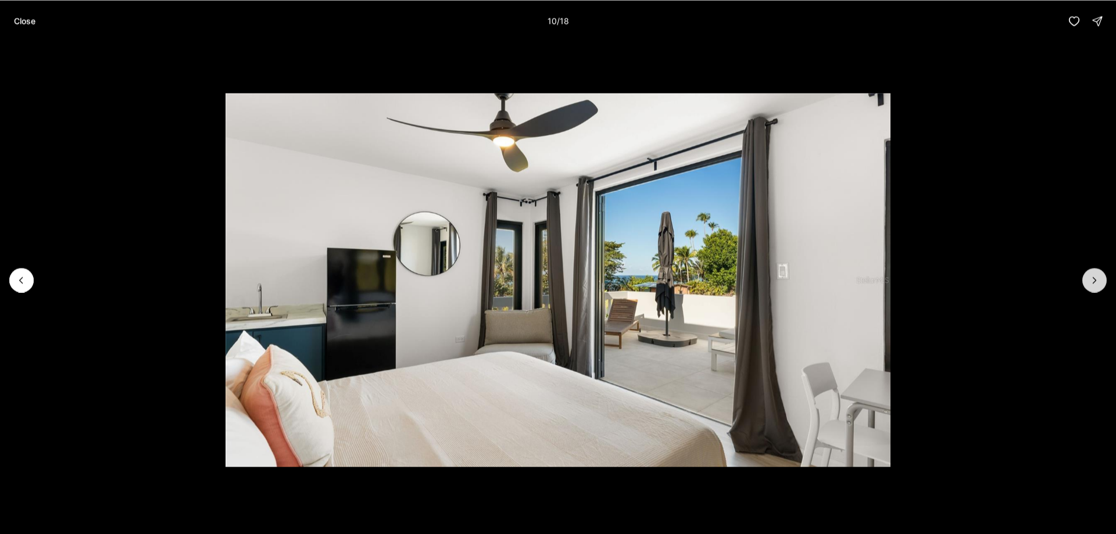
click at [1097, 280] on icon "Next slide" at bounding box center [1095, 280] width 3 height 6
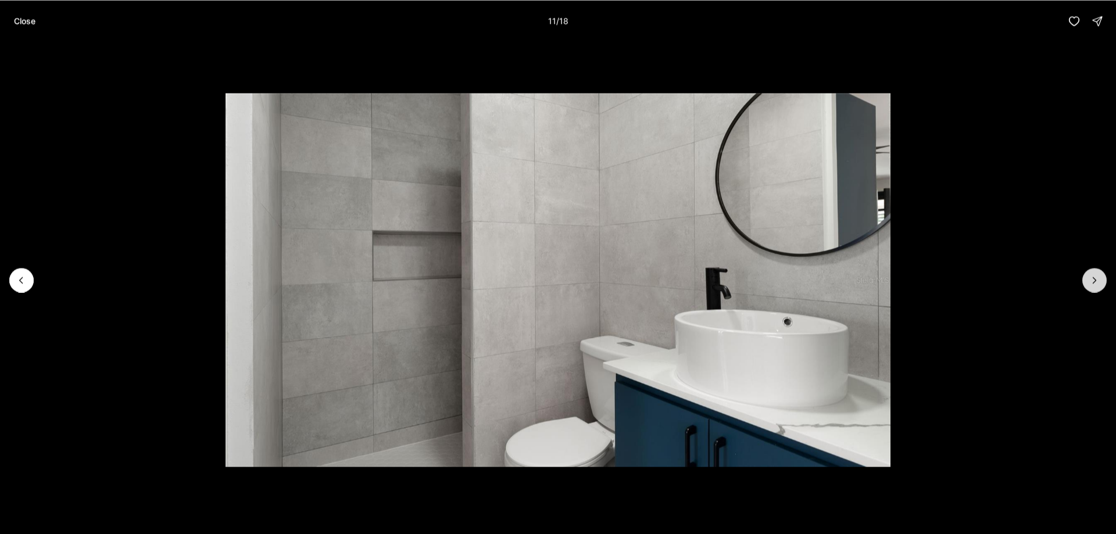
click at [1097, 280] on icon "Next slide" at bounding box center [1095, 280] width 3 height 6
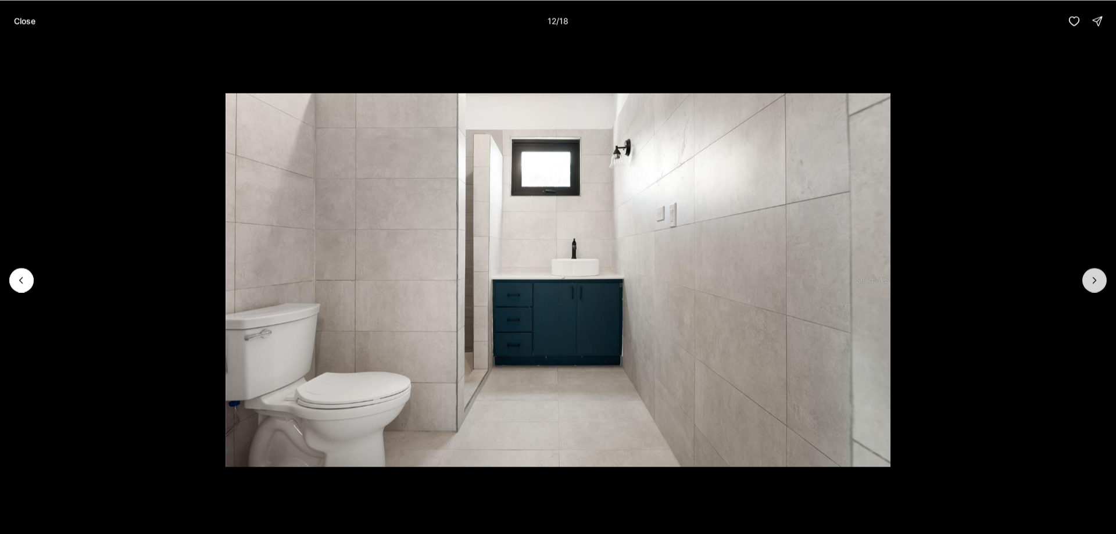
click at [1097, 280] on icon "Next slide" at bounding box center [1095, 280] width 3 height 6
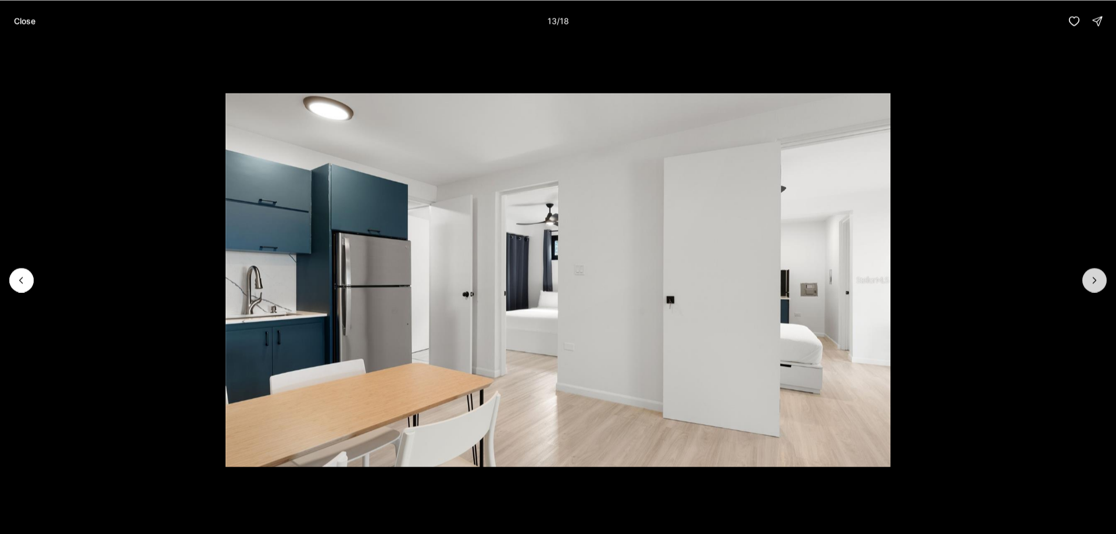
click at [1097, 280] on icon "Next slide" at bounding box center [1095, 280] width 3 height 6
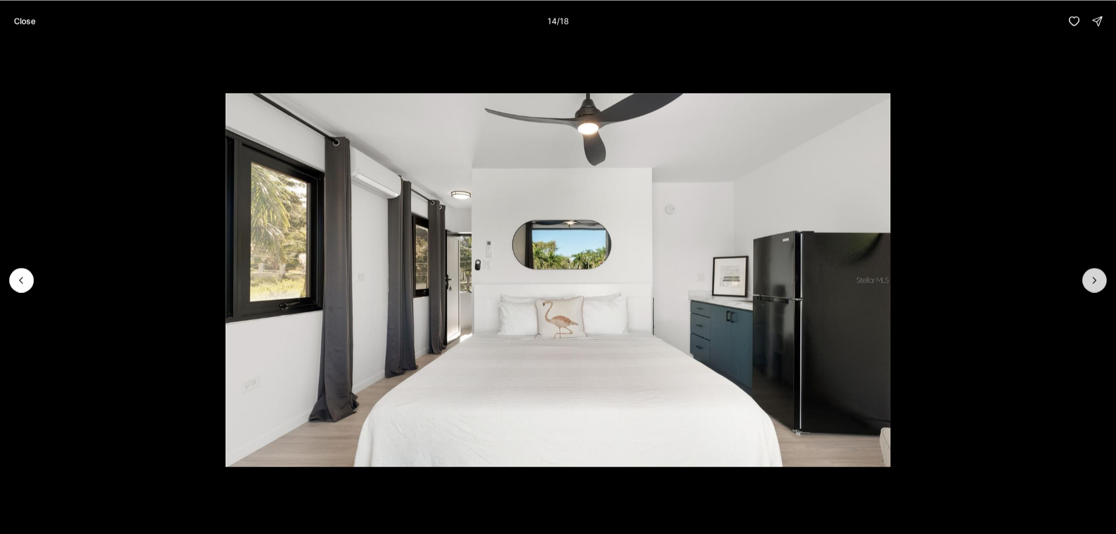
click at [1097, 280] on icon "Next slide" at bounding box center [1095, 280] width 3 height 6
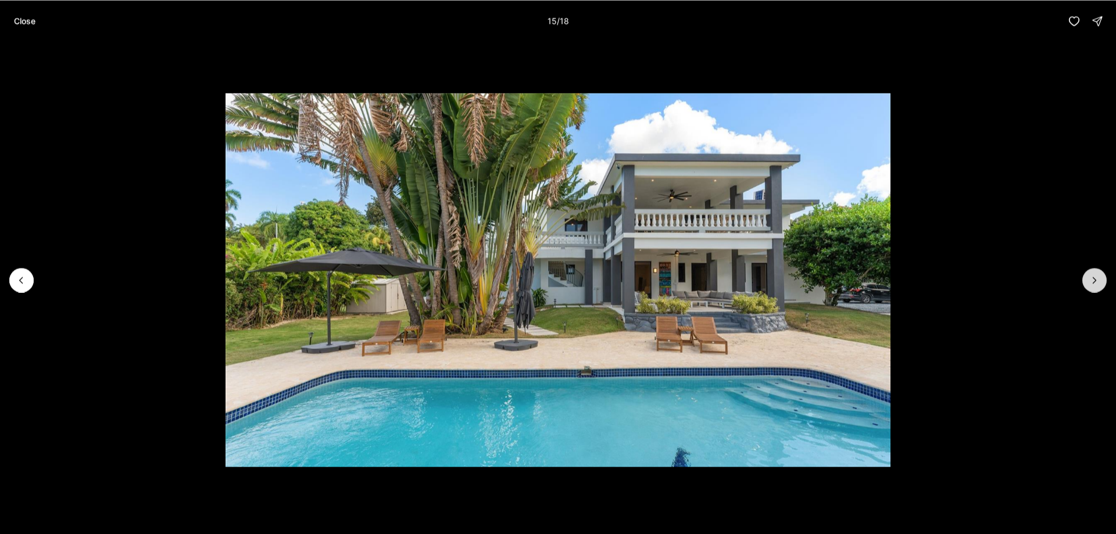
click at [1097, 280] on icon "Next slide" at bounding box center [1095, 280] width 3 height 6
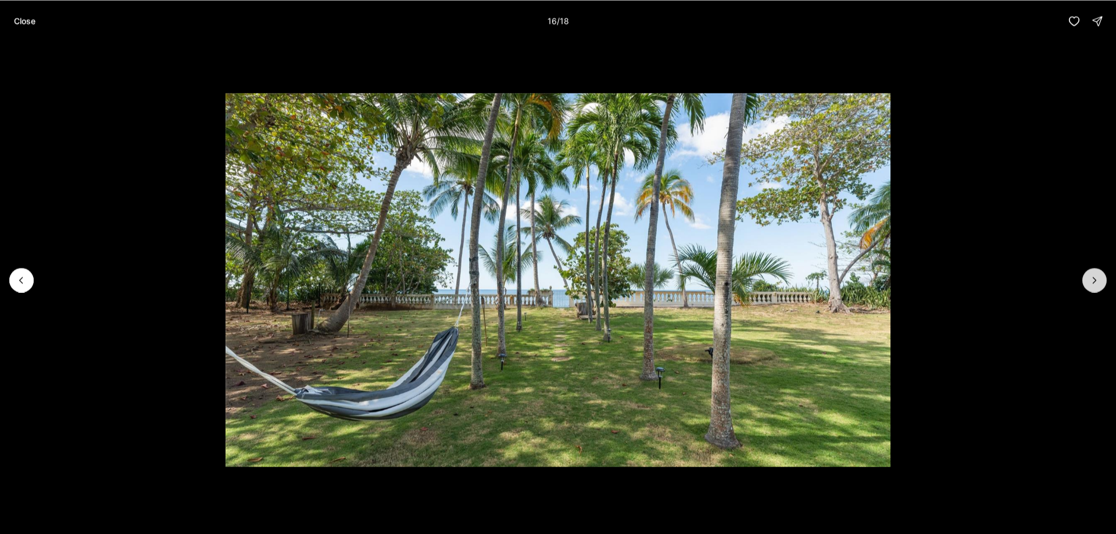
click at [1097, 280] on icon "Next slide" at bounding box center [1095, 280] width 3 height 6
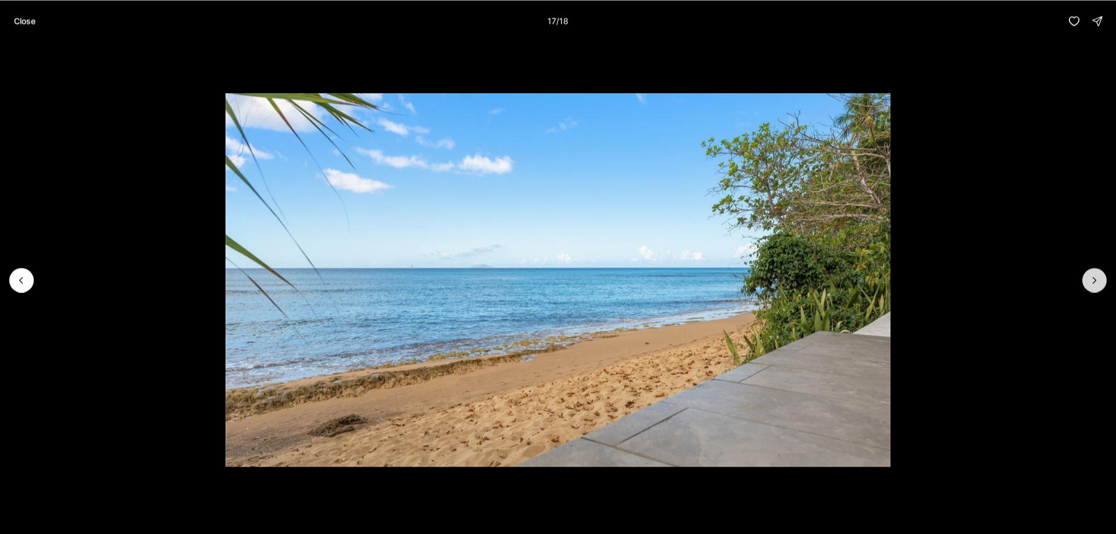
click at [1097, 280] on icon "Next slide" at bounding box center [1095, 280] width 3 height 6
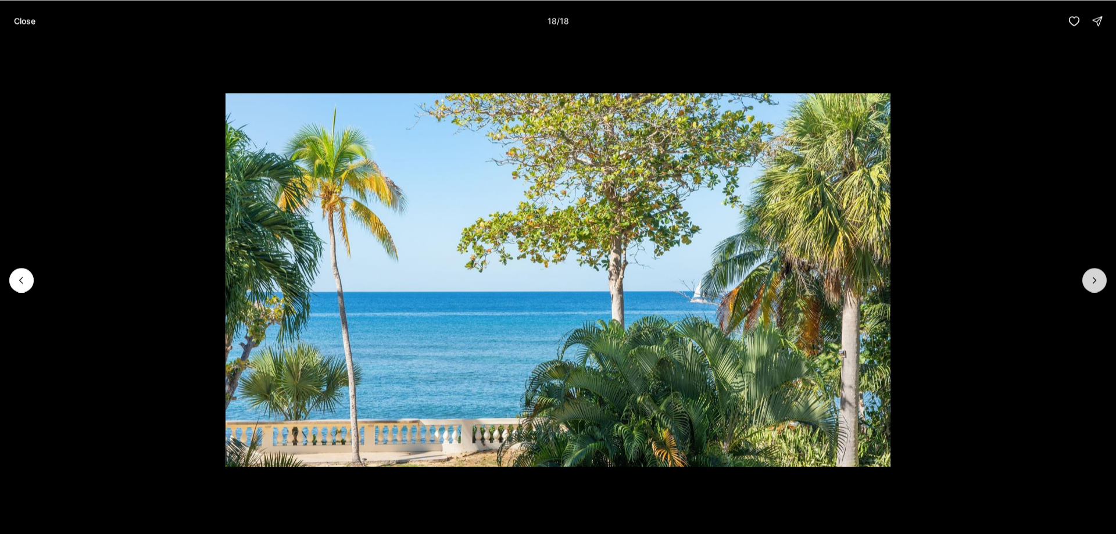
click at [1097, 280] on div at bounding box center [1095, 280] width 24 height 24
